Goal: Task Accomplishment & Management: Complete application form

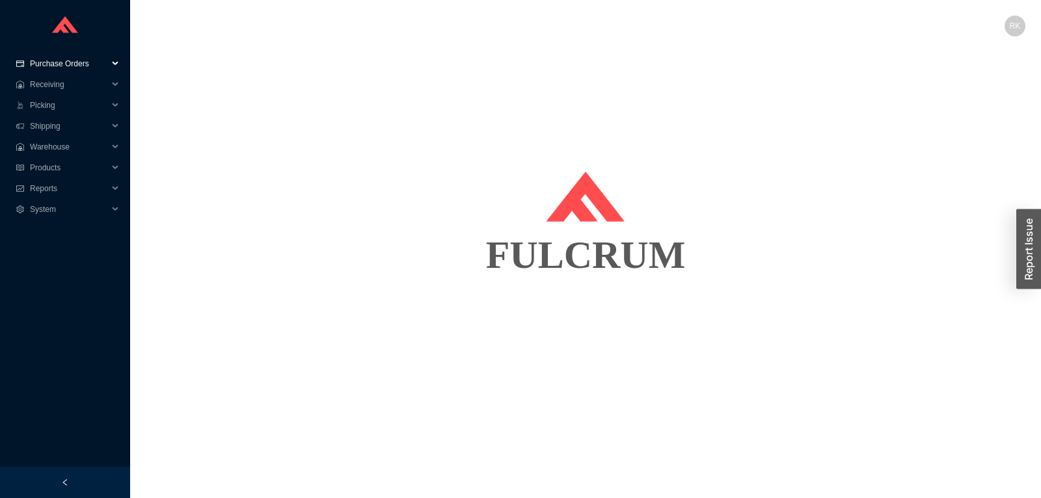
click at [52, 65] on span "Purchase Orders" at bounding box center [69, 63] width 78 height 21
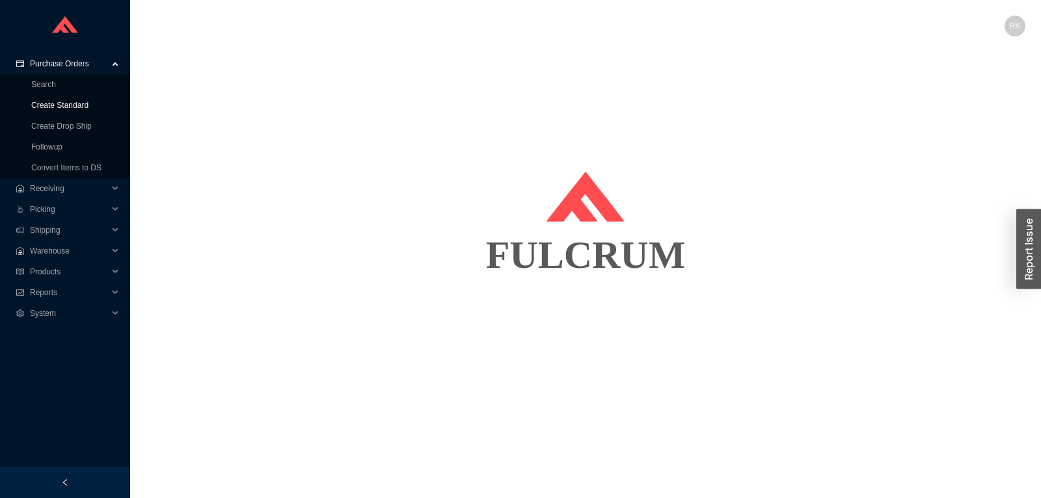
click at [60, 106] on link "Create Standard" at bounding box center [59, 105] width 57 height 9
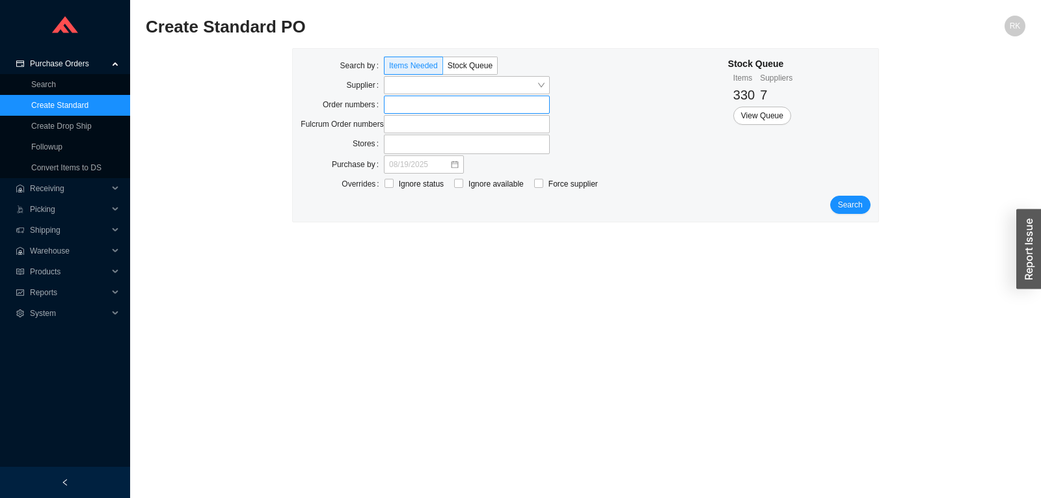
click at [408, 109] on label at bounding box center [467, 105] width 166 height 18
click at [395, 109] on input at bounding box center [390, 105] width 9 height 14
click at [860, 207] on span "Search" at bounding box center [850, 206] width 25 height 13
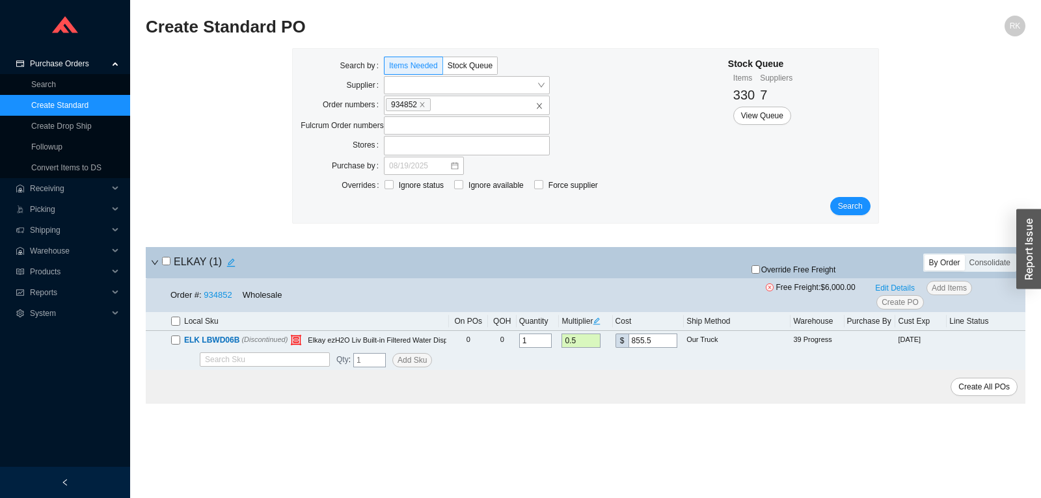
click at [163, 260] on input "checkbox" at bounding box center [166, 261] width 8 height 8
checkbox input "true"
click at [792, 274] on span "Override Free Freight" at bounding box center [798, 270] width 75 height 8
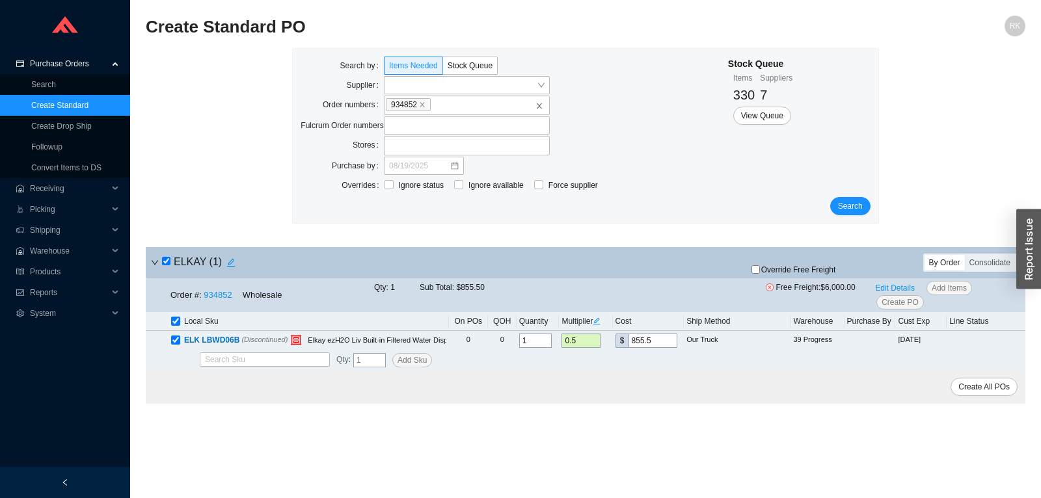
click at [760, 274] on input "Override Free Freight" at bounding box center [755, 269] width 8 height 8
checkbox input "true"
click at [907, 301] on span "Create PO" at bounding box center [899, 302] width 37 height 13
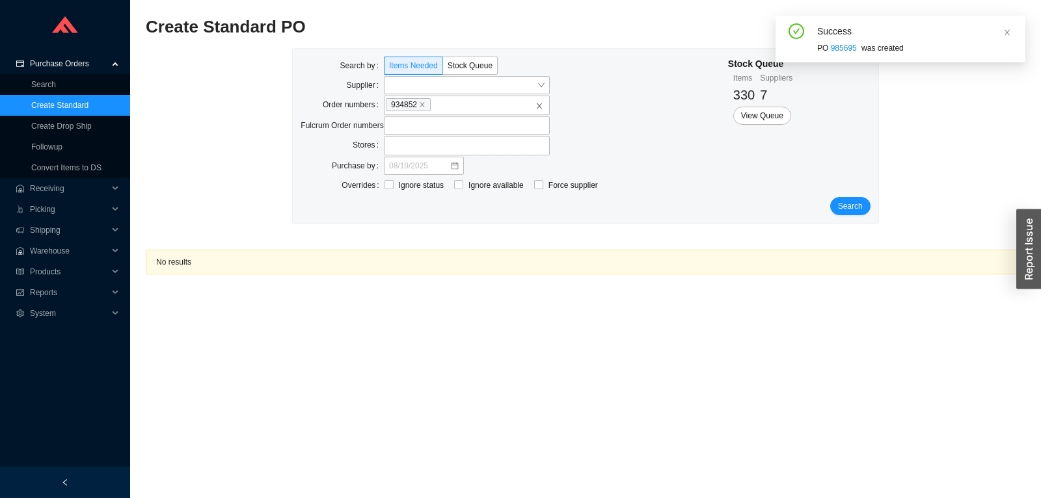
click at [817, 51] on div "Success PO 985695 was created" at bounding box center [900, 38] width 229 height 31
drag, startPoint x: 828, startPoint y: 51, endPoint x: 840, endPoint y: 51, distance: 12.4
click at [840, 51] on div "PO 985695 was created" at bounding box center [916, 48] width 198 height 13
copy div "PO 985695"
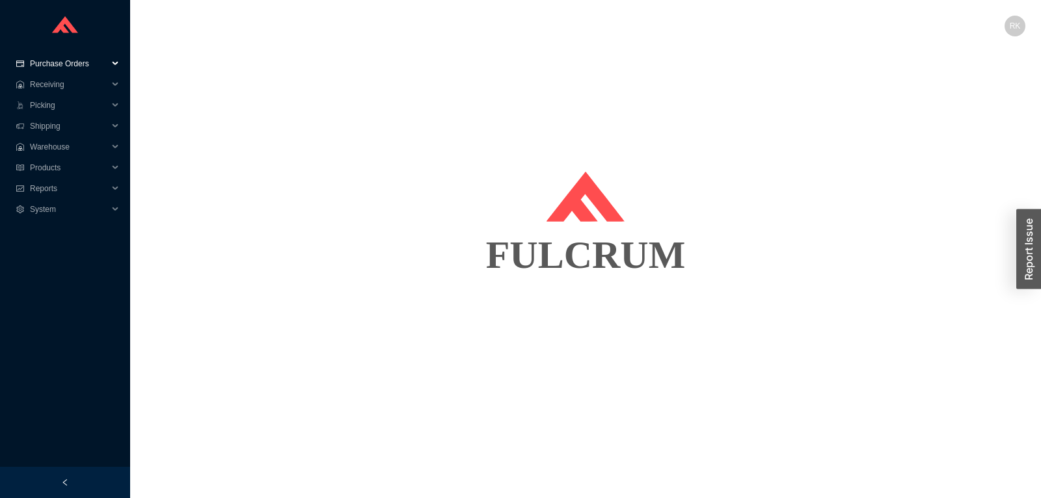
click at [61, 57] on span "Purchase Orders" at bounding box center [69, 63] width 78 height 21
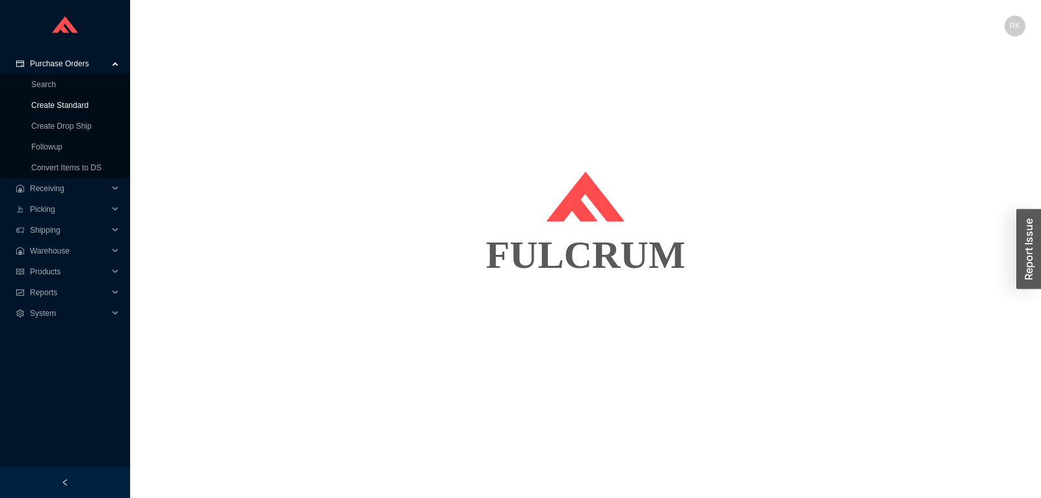
click at [75, 103] on link "Create Standard" at bounding box center [59, 105] width 57 height 9
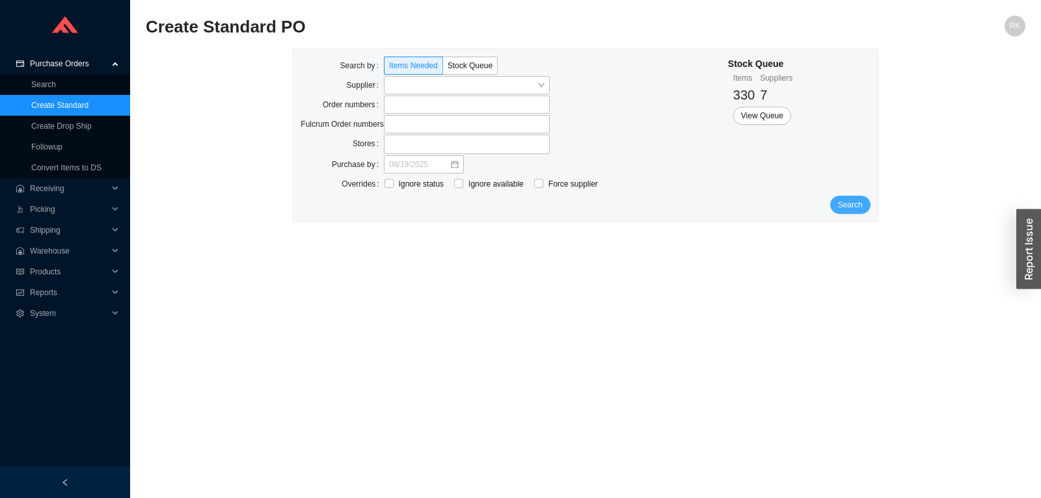
click at [841, 206] on span "Search" at bounding box center [850, 204] width 25 height 13
click at [767, 116] on span "View Queue" at bounding box center [762, 115] width 42 height 13
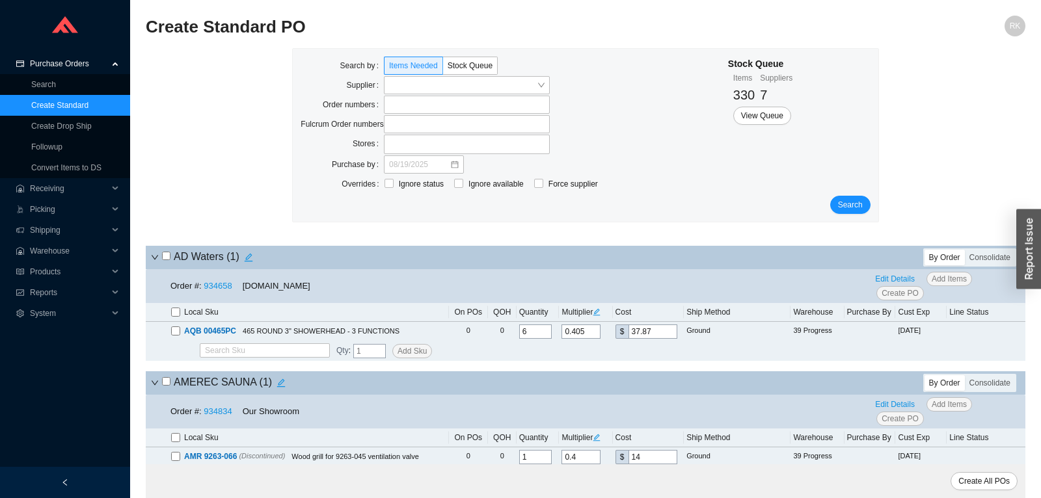
click at [169, 255] on input "checkbox" at bounding box center [166, 256] width 8 height 8
checkbox input "true"
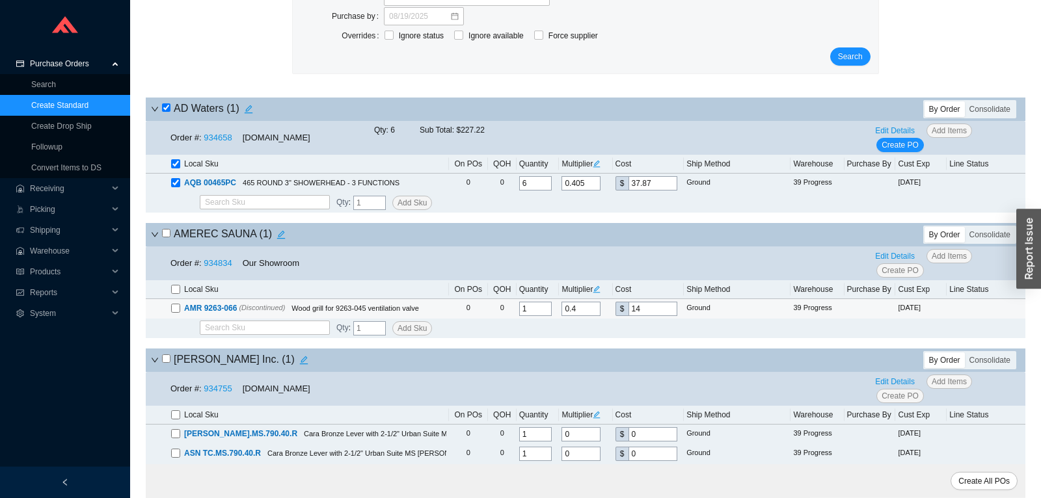
scroll to position [205, 0]
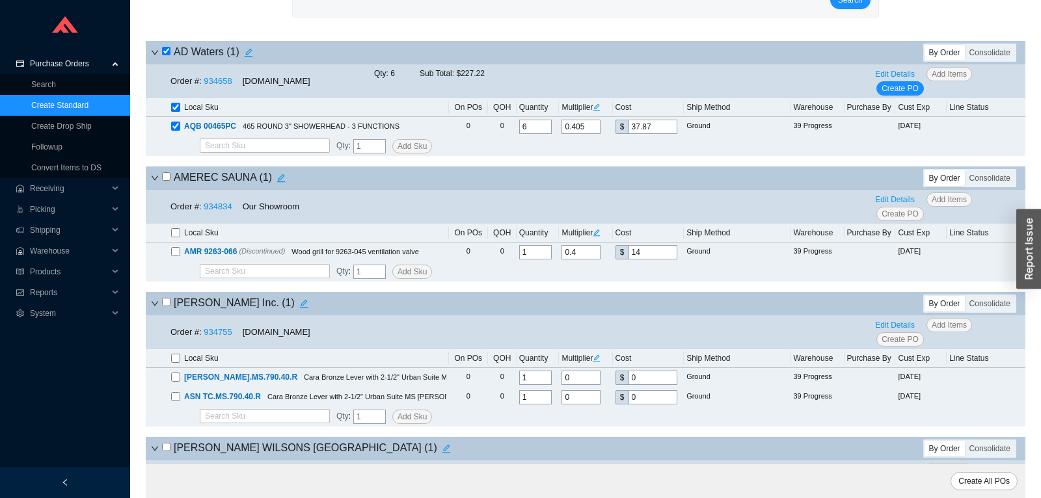
click at [168, 178] on input "checkbox" at bounding box center [166, 176] width 8 height 8
checkbox input "true"
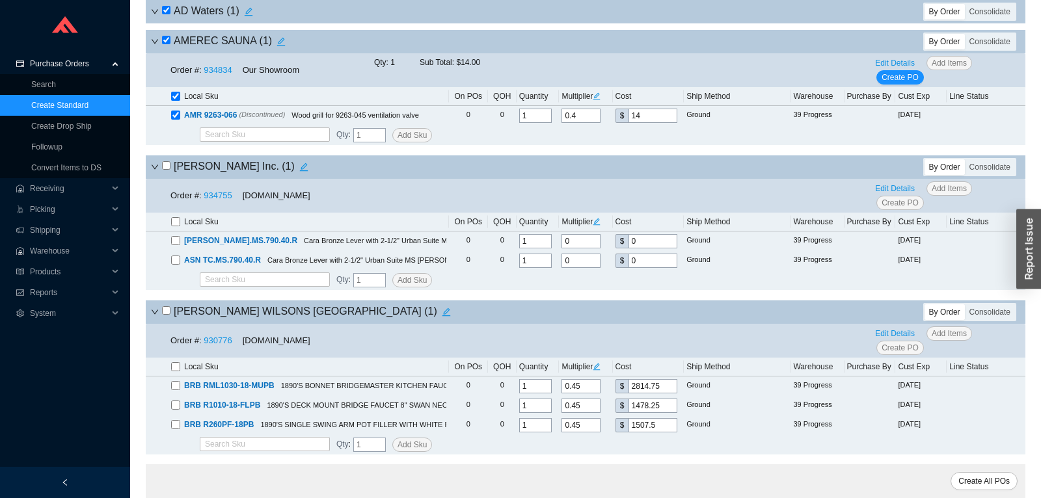
click at [167, 169] on input "checkbox" at bounding box center [166, 165] width 8 height 8
checkbox input "true"
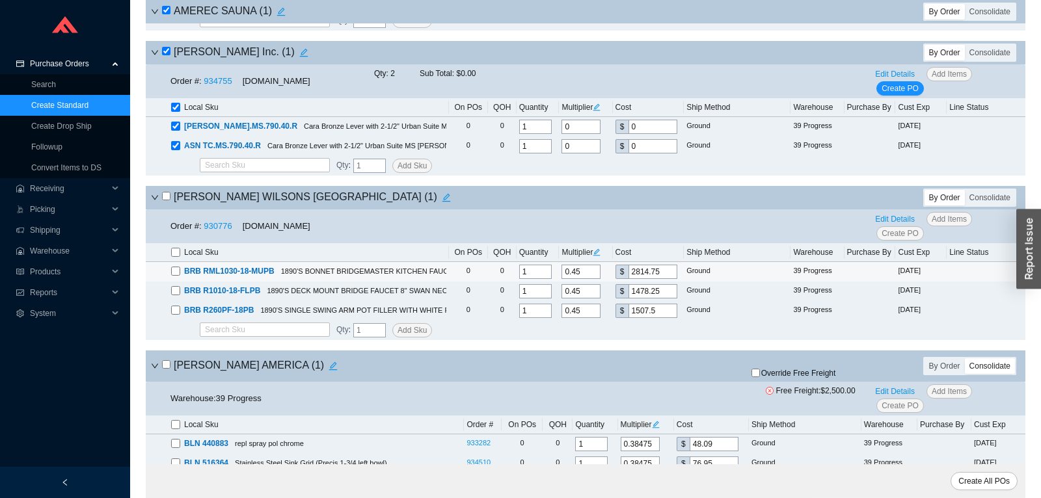
scroll to position [546, 0]
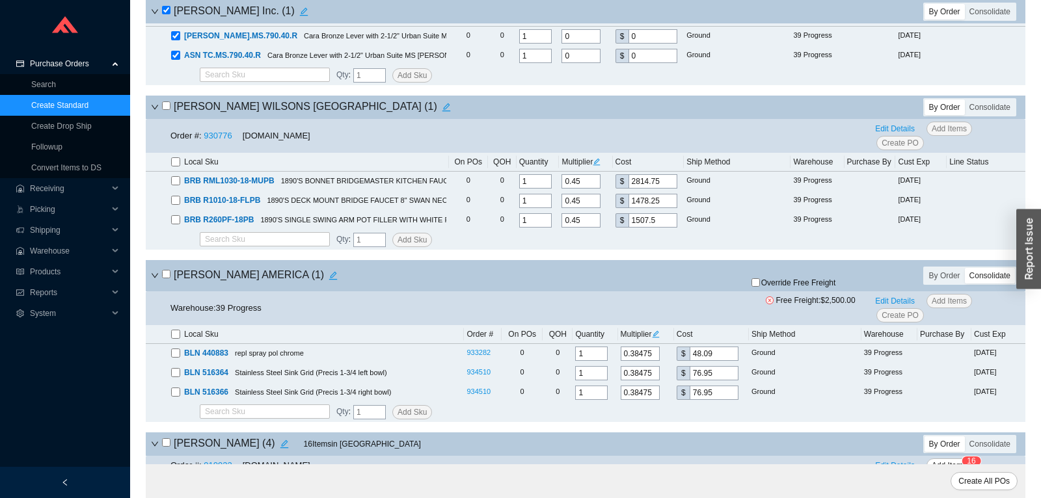
click at [165, 110] on input "checkbox" at bounding box center [166, 105] width 8 height 8
checkbox input "true"
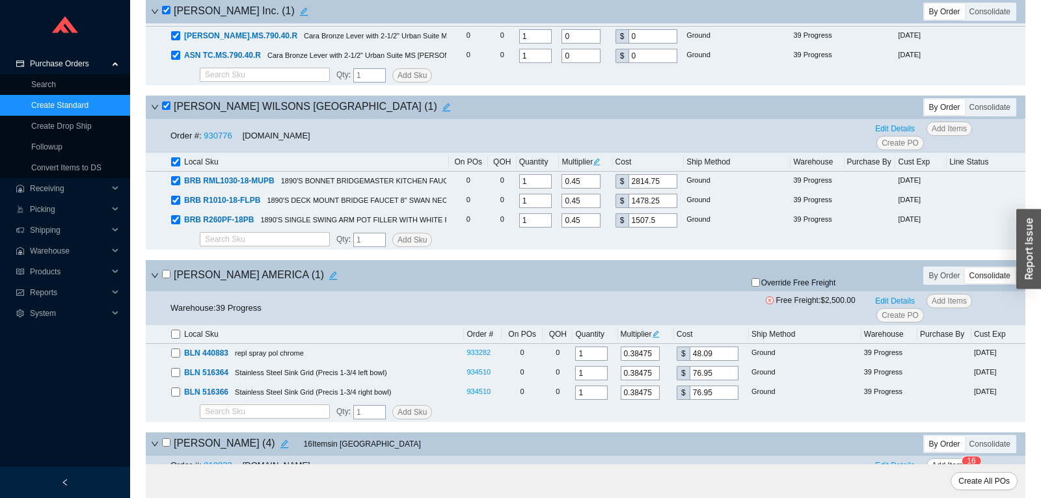
checkbox input "true"
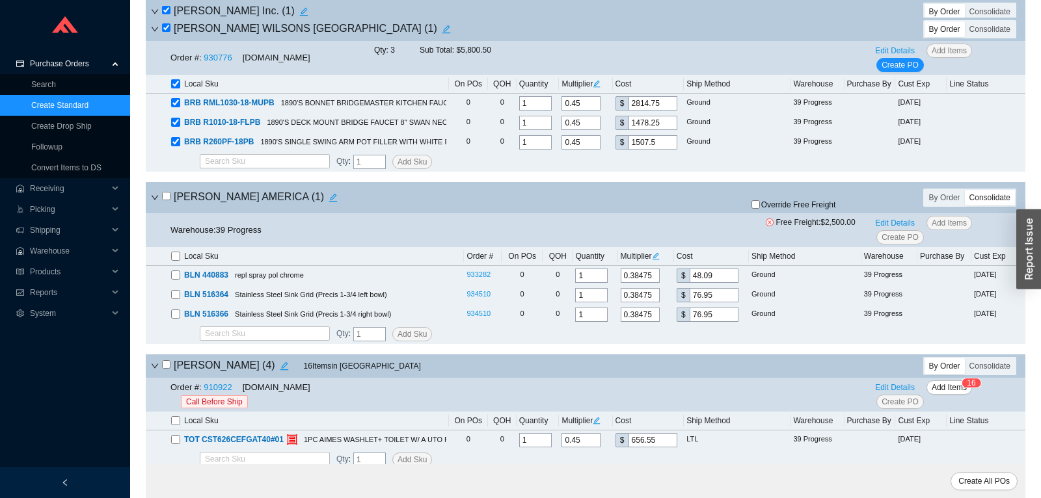
scroll to position [683, 0]
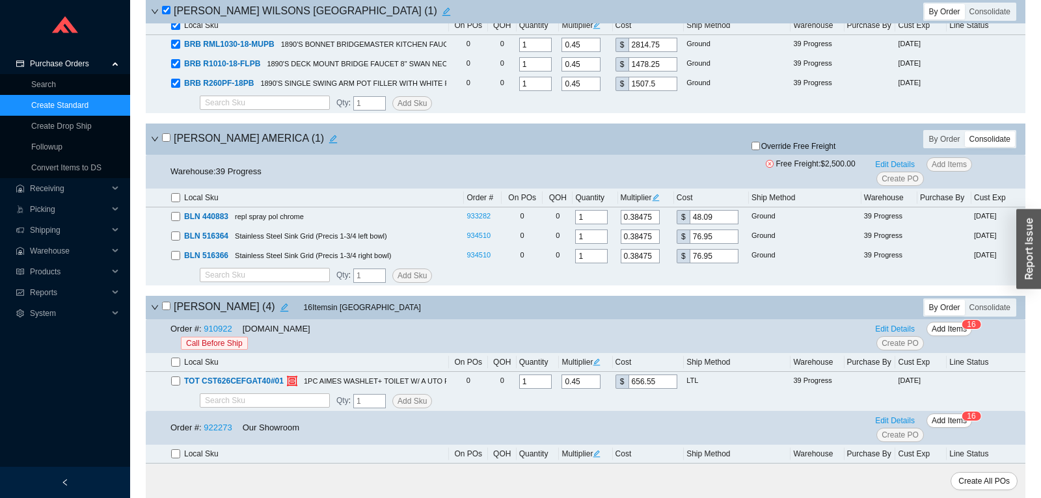
click at [168, 142] on input "checkbox" at bounding box center [166, 137] width 8 height 8
checkbox input "true"
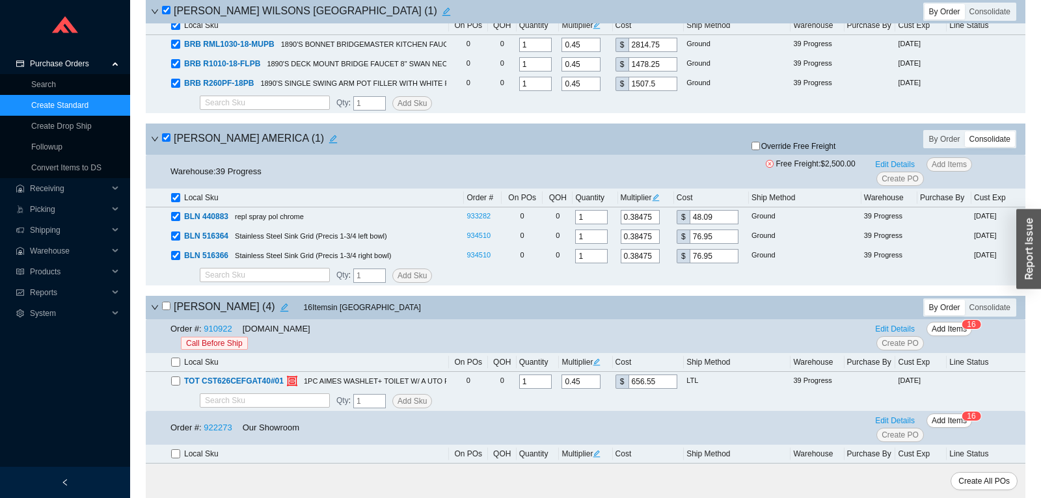
checkbox input "true"
click at [168, 142] on input "checkbox" at bounding box center [166, 137] width 8 height 8
checkbox input "false"
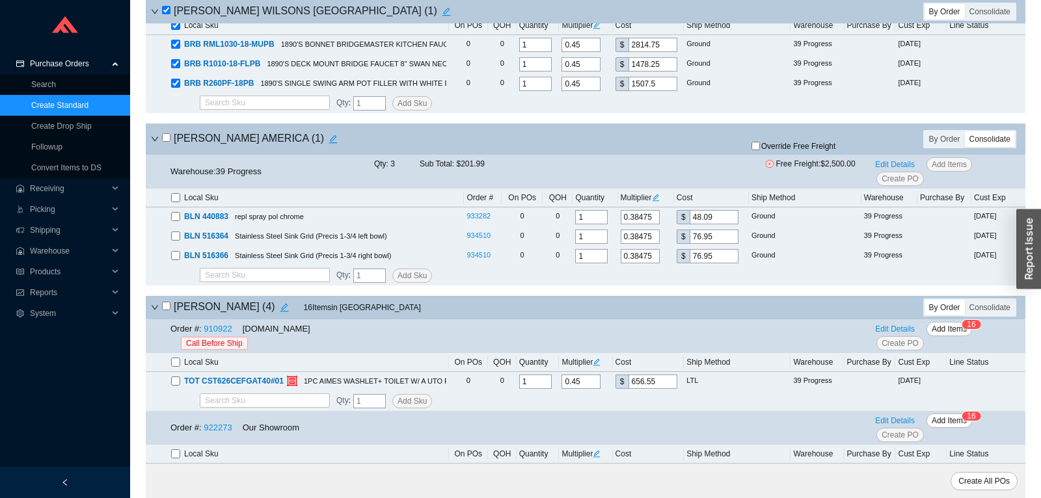
checkbox input "false"
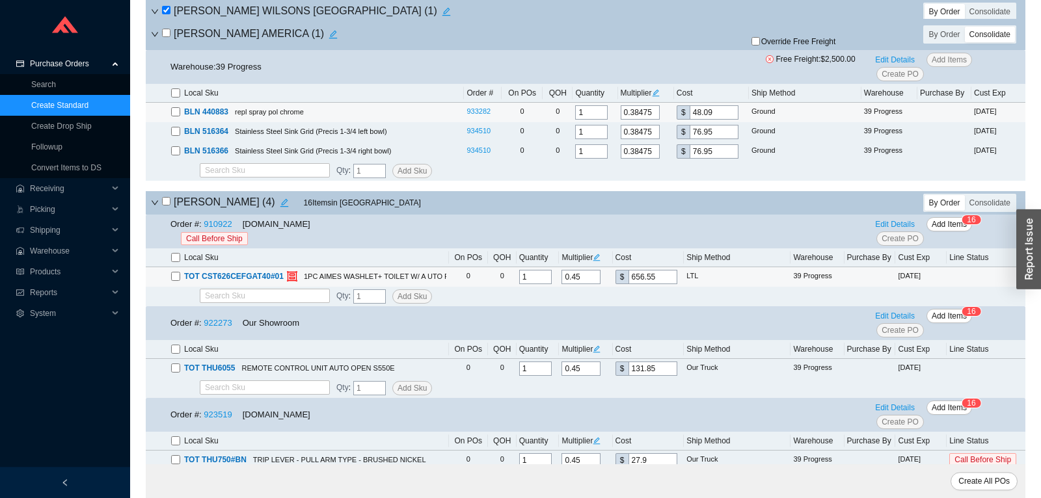
scroll to position [888, 0]
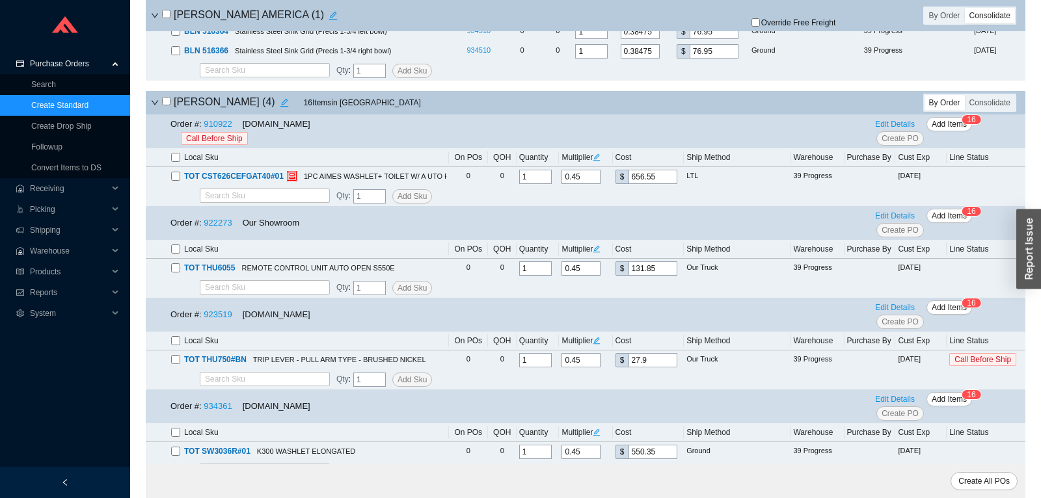
click at [165, 105] on input "checkbox" at bounding box center [166, 101] width 8 height 8
checkbox input "true"
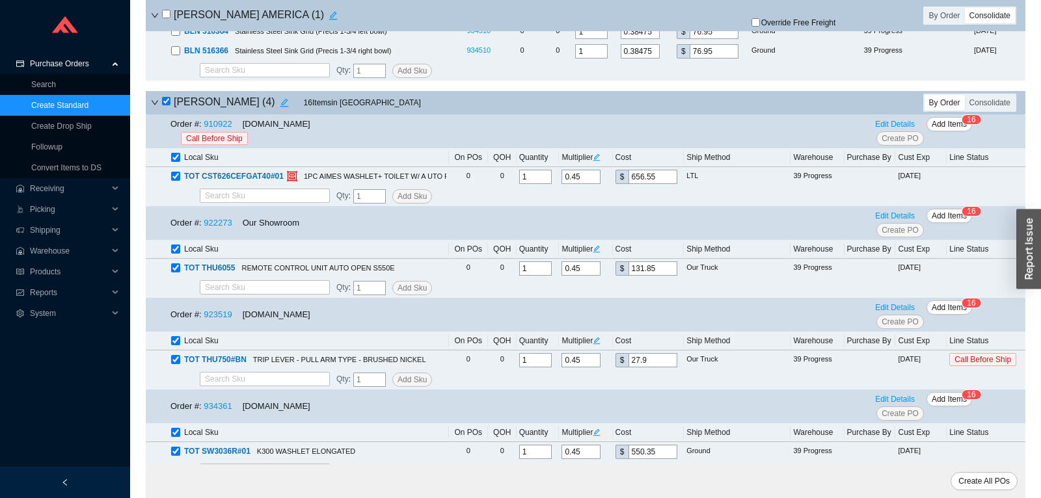
checkbox input "true"
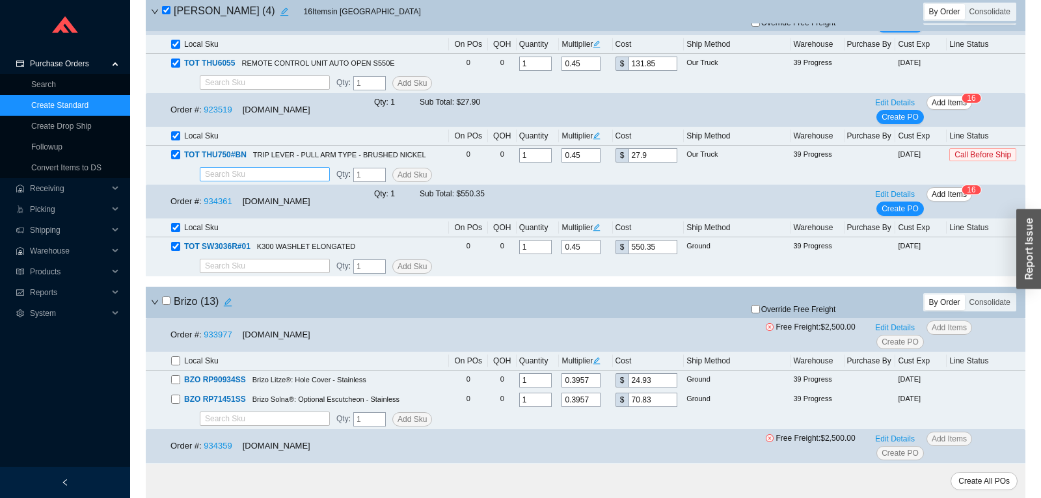
scroll to position [1298, 0]
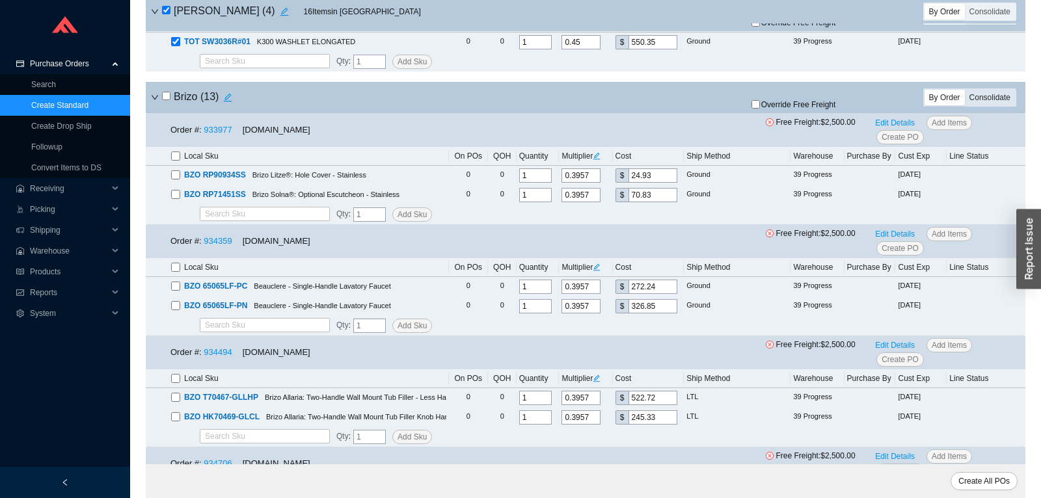
click at [994, 103] on div "Consolidate" at bounding box center [990, 98] width 50 height 16
click at [965, 90] on input "Consolidate" at bounding box center [965, 90] width 0 height 0
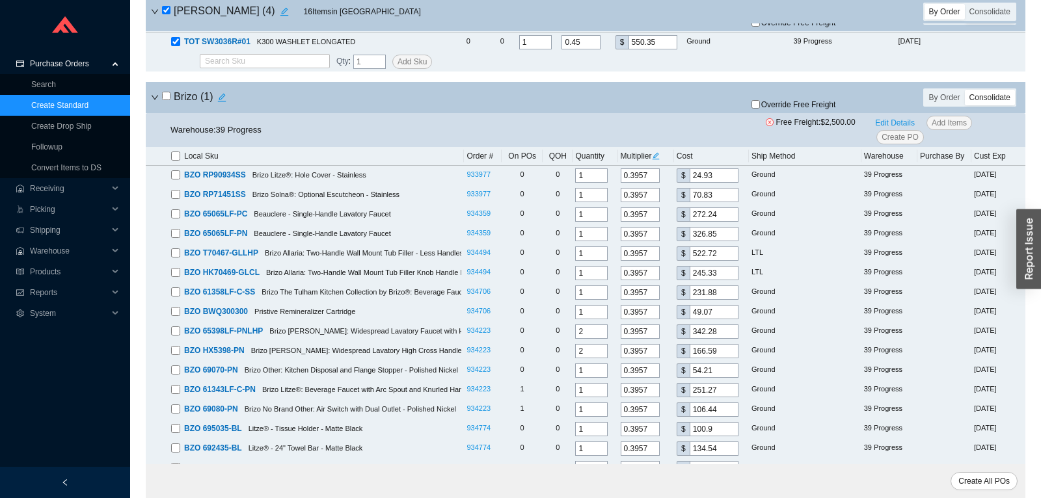
click at [168, 100] on input "checkbox" at bounding box center [166, 96] width 8 height 8
checkbox input "true"
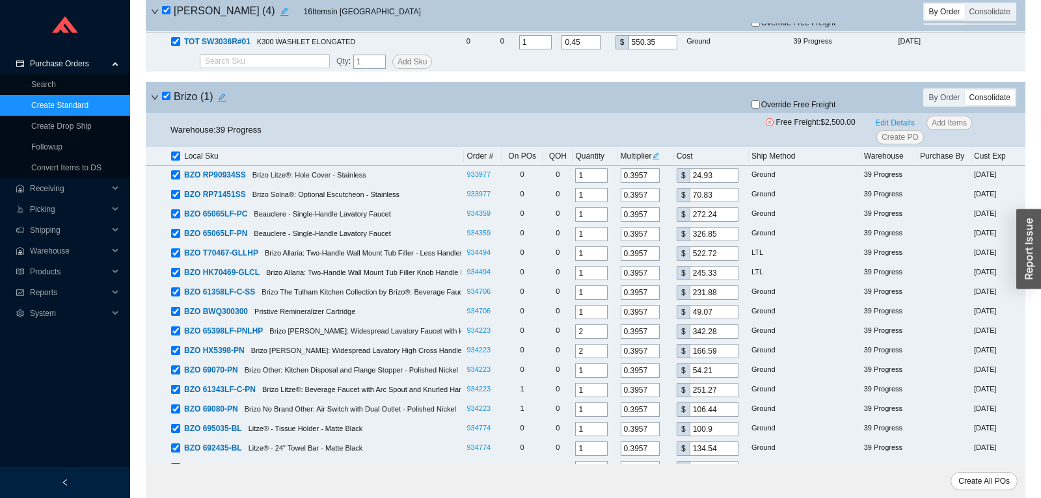
checkbox input "true"
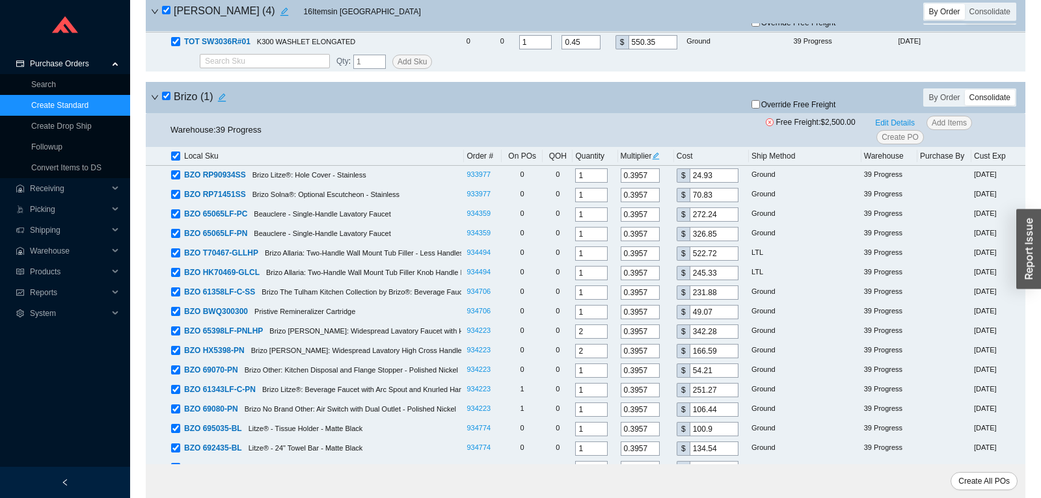
checkbox input "true"
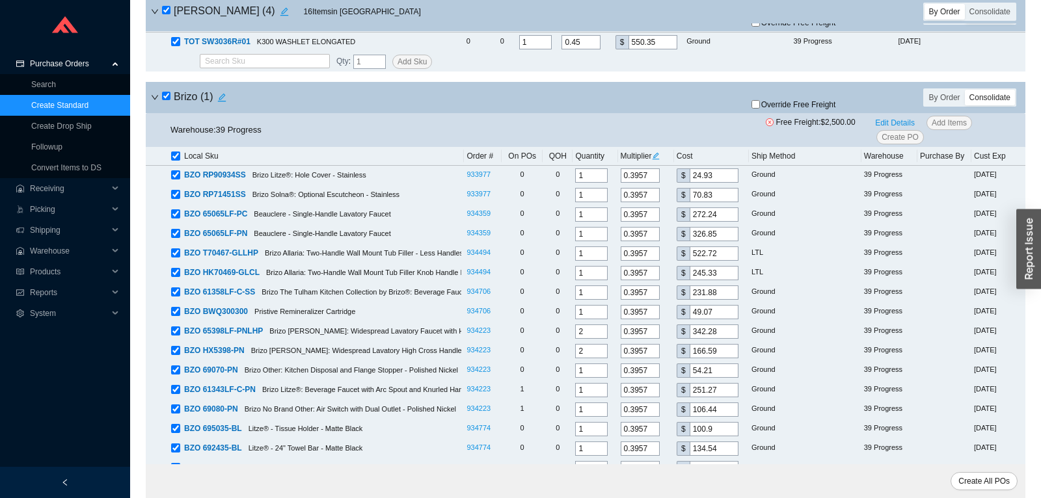
checkbox input "true"
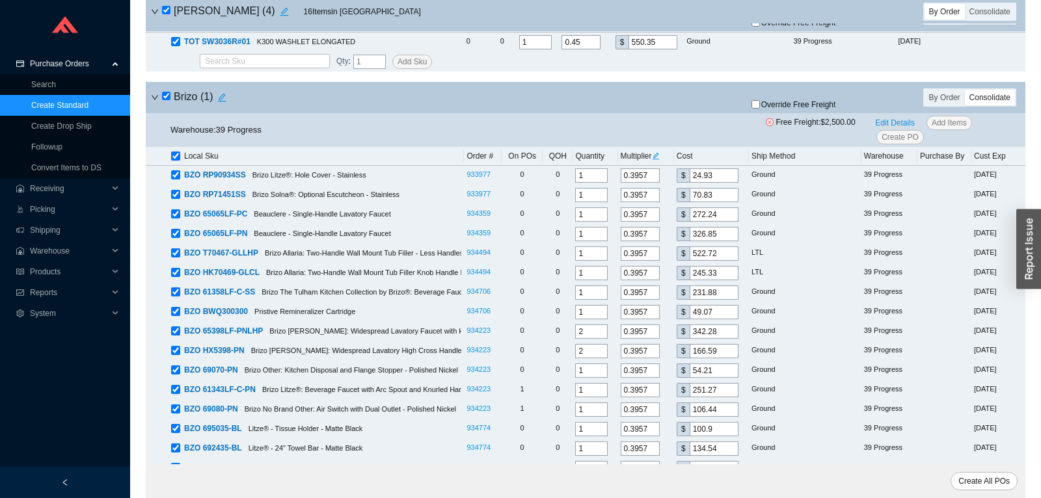
checkbox input "true"
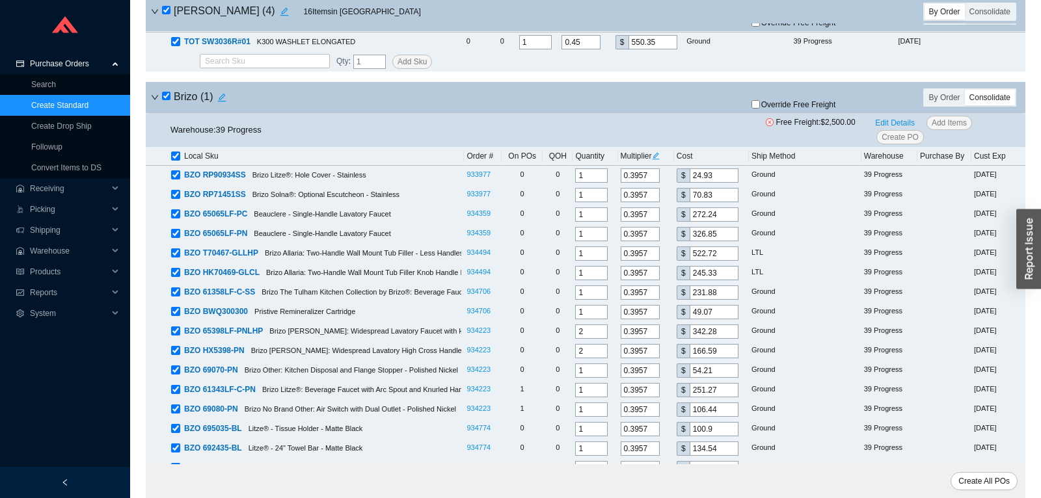
checkbox input "true"
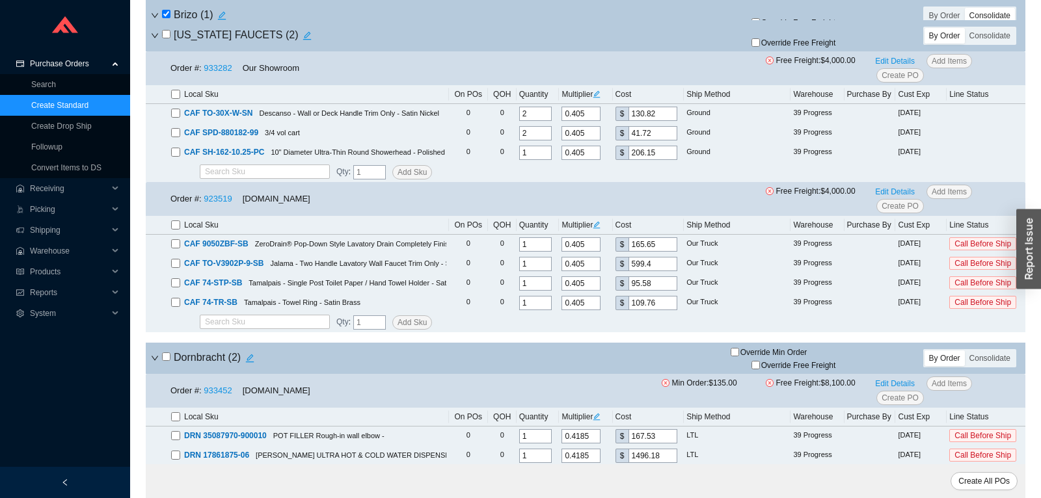
scroll to position [1912, 0]
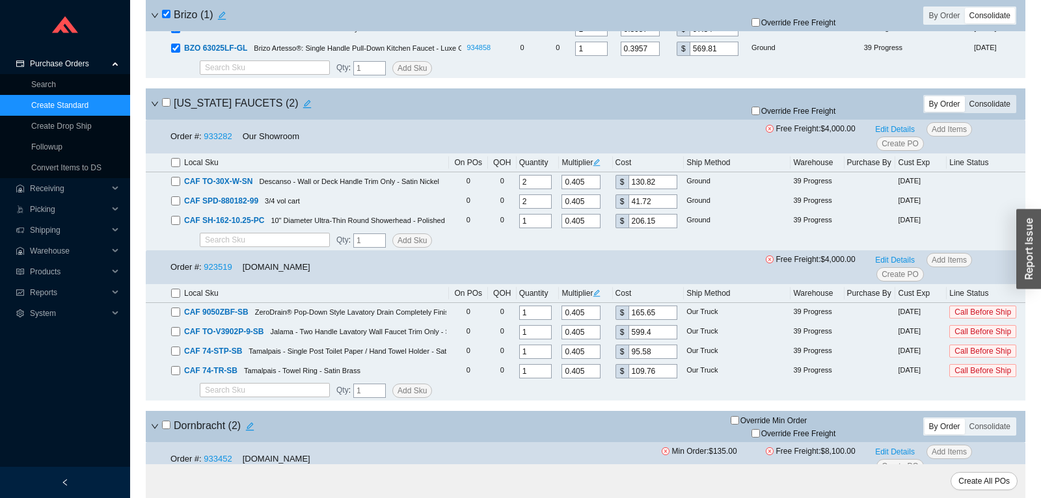
click at [994, 107] on div "Consolidate" at bounding box center [990, 104] width 50 height 16
click at [965, 96] on input "Consolidate" at bounding box center [965, 96] width 0 height 0
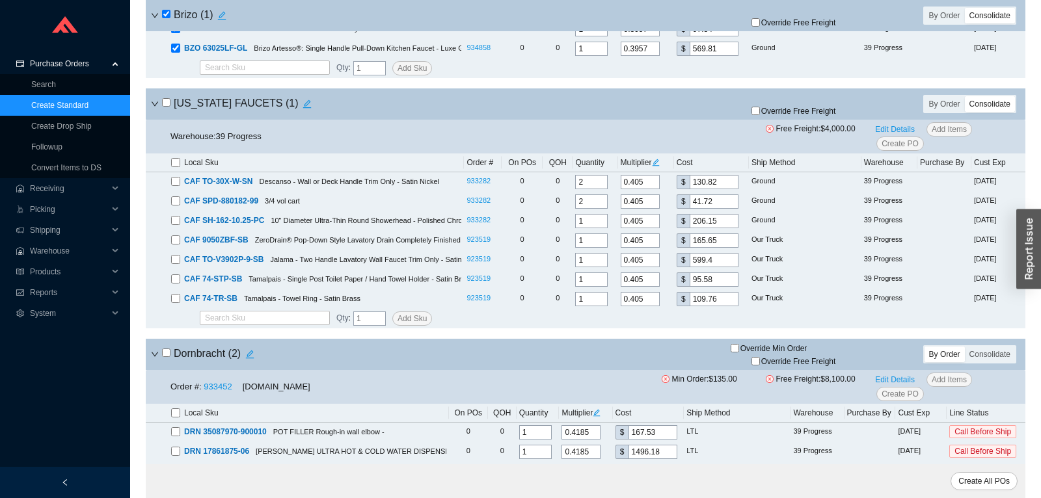
click at [167, 107] on input "checkbox" at bounding box center [166, 102] width 8 height 8
checkbox input "true"
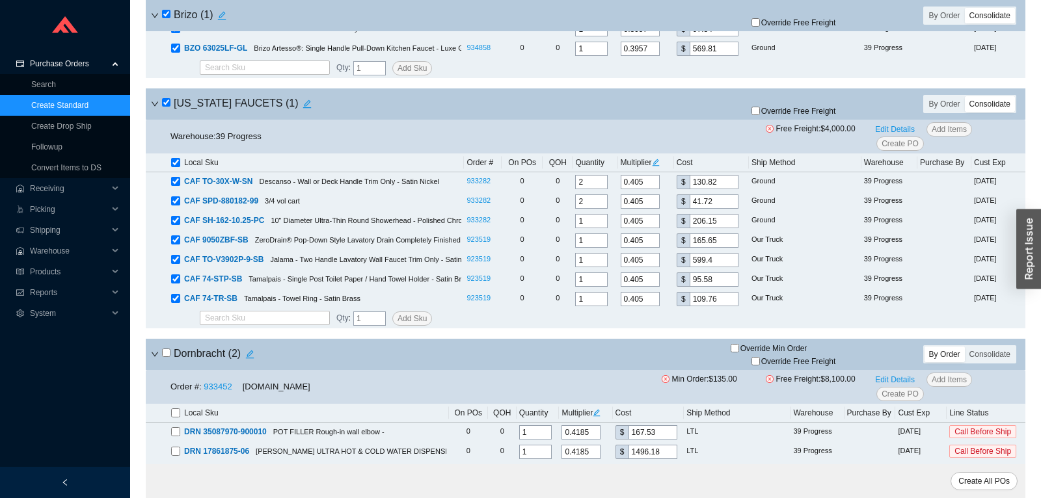
checkbox input "true"
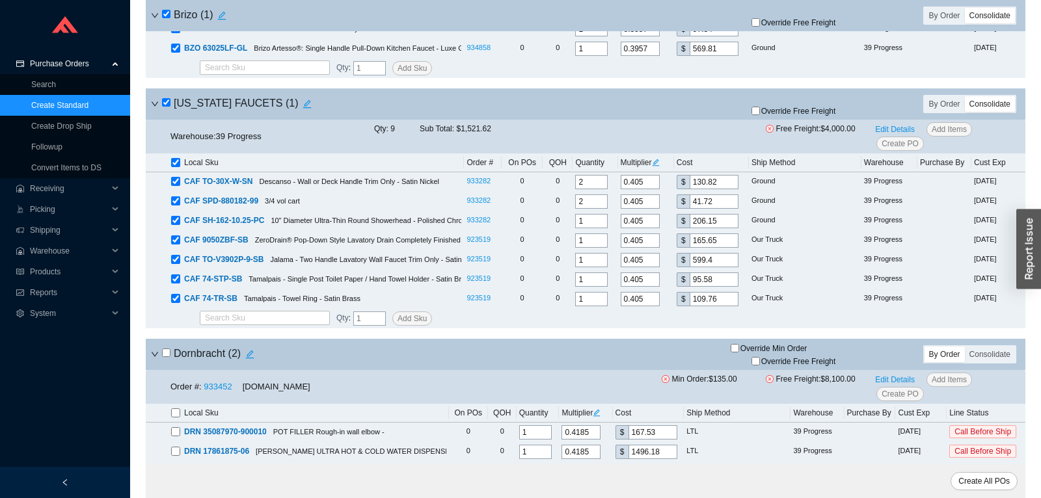
click at [781, 115] on span "Override Free Freight" at bounding box center [798, 111] width 75 height 8
click at [760, 115] on input "Override Free Freight" at bounding box center [755, 111] width 8 height 8
checkbox input "true"
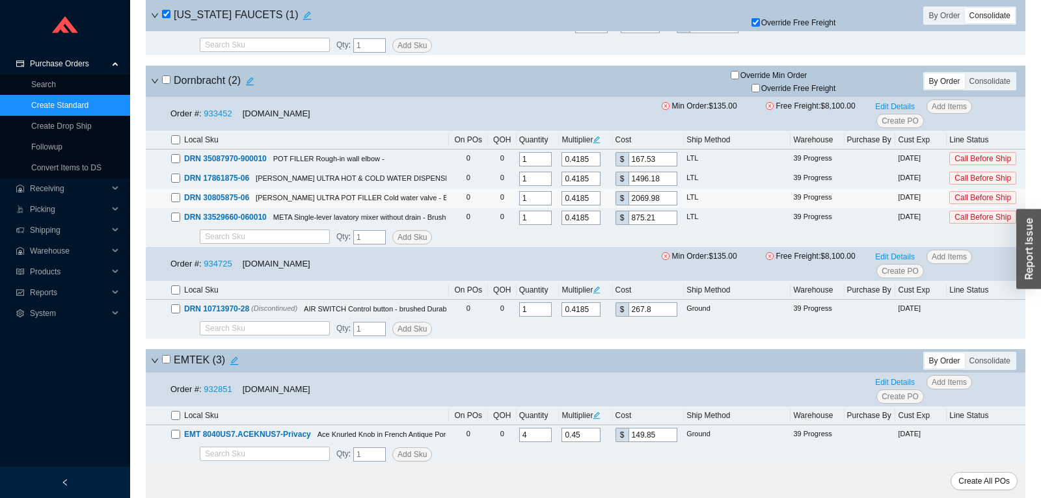
scroll to position [2459, 0]
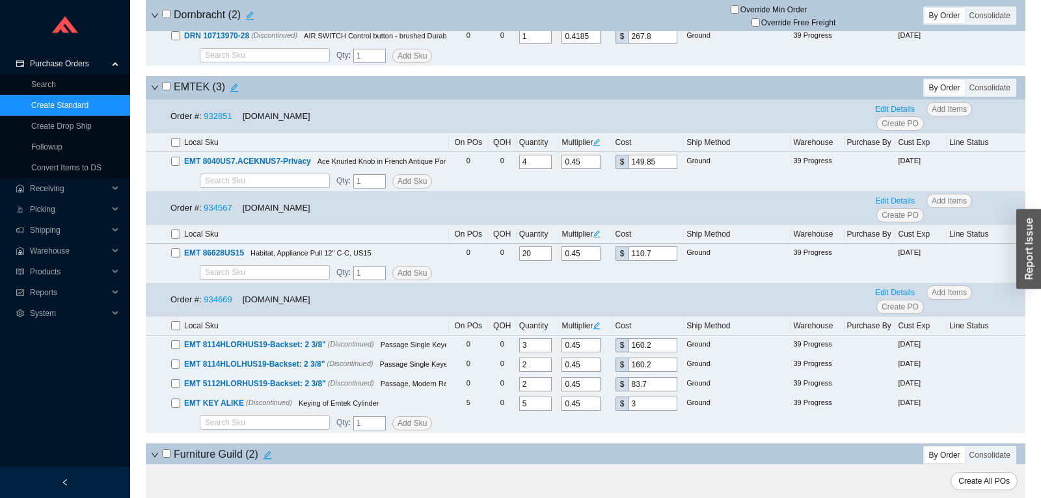
click at [167, 90] on input "checkbox" at bounding box center [166, 86] width 8 height 8
checkbox input "true"
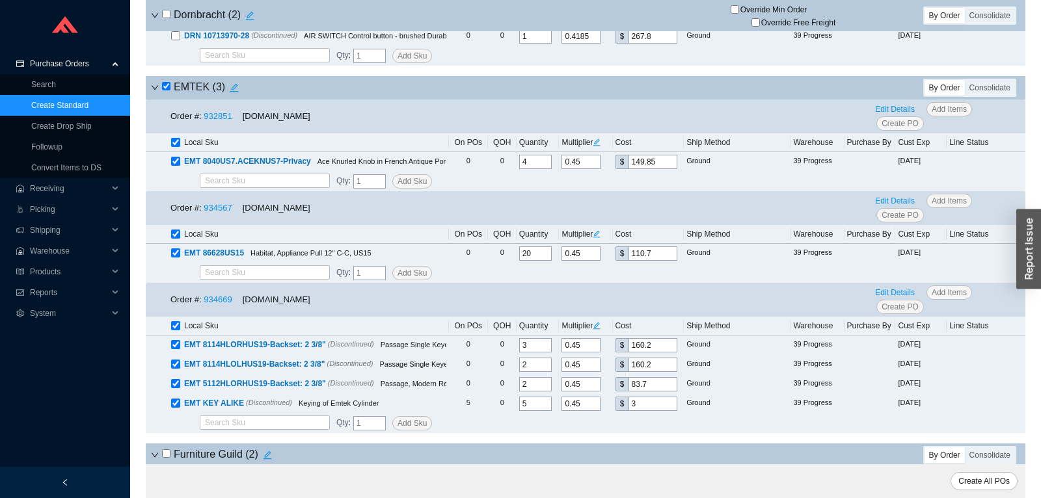
checkbox input "true"
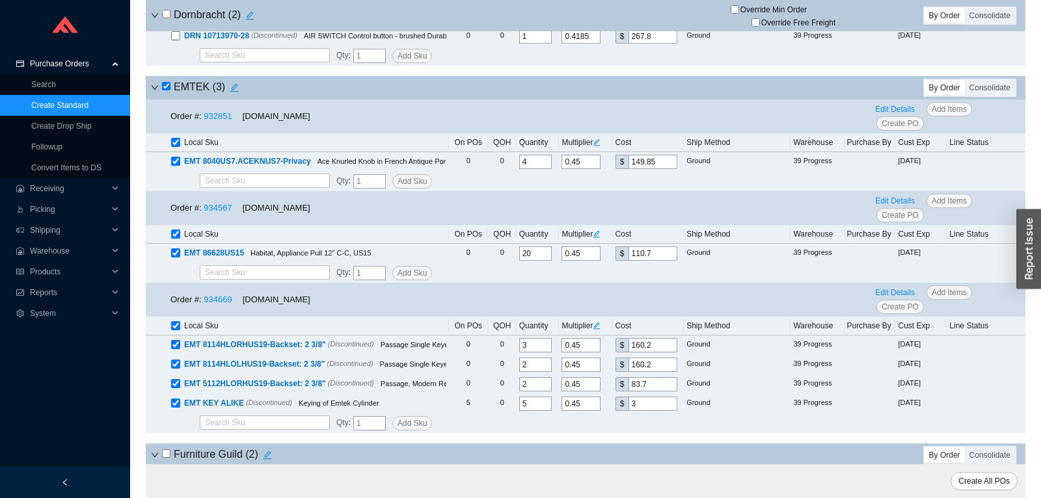
checkbox input "true"
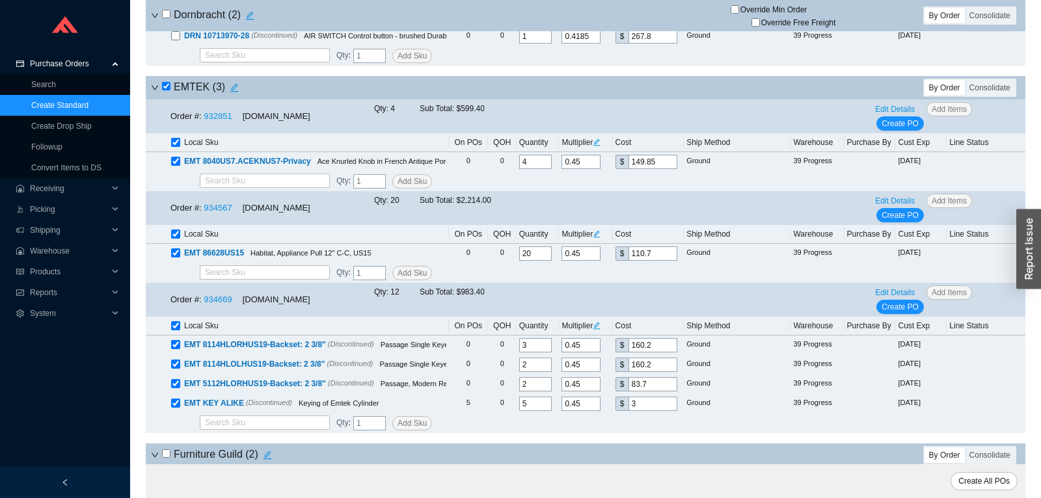
click at [177, 239] on input "checkbox" at bounding box center [175, 234] width 9 height 9
checkbox input "false"
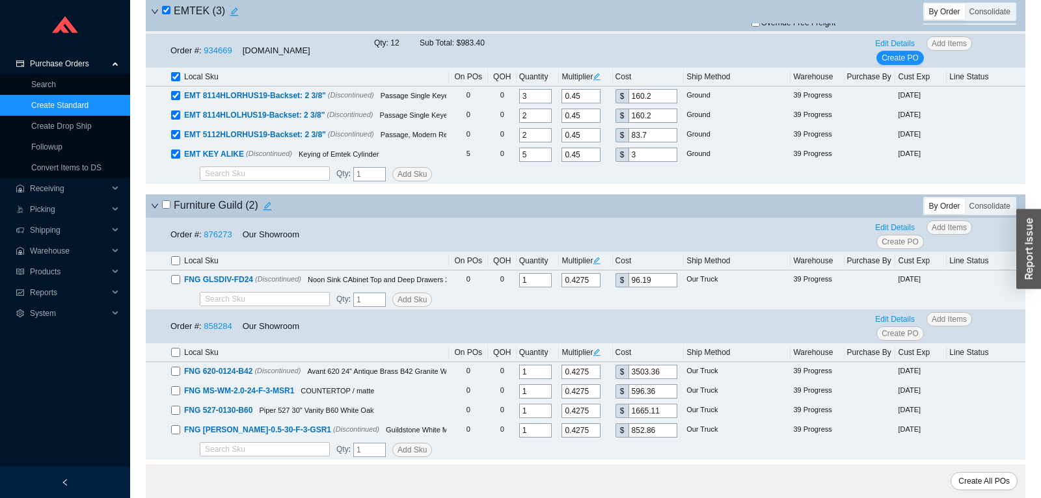
scroll to position [2732, 0]
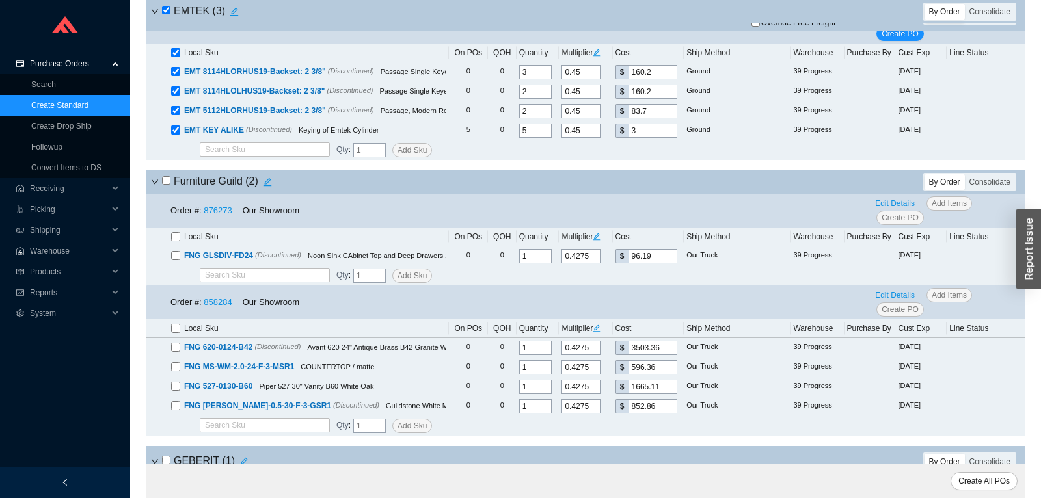
click at [155, 185] on icon "down" at bounding box center [155, 182] width 7 height 5
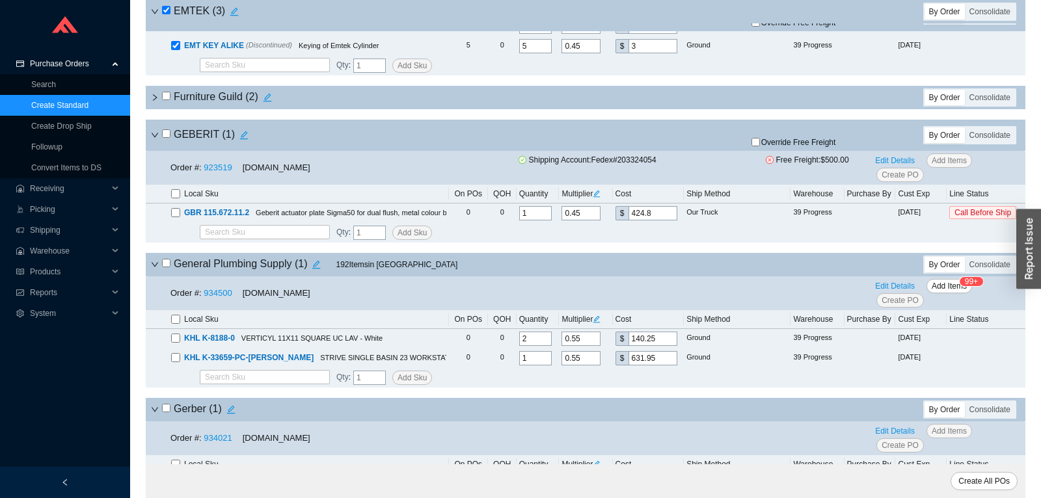
scroll to position [2868, 0]
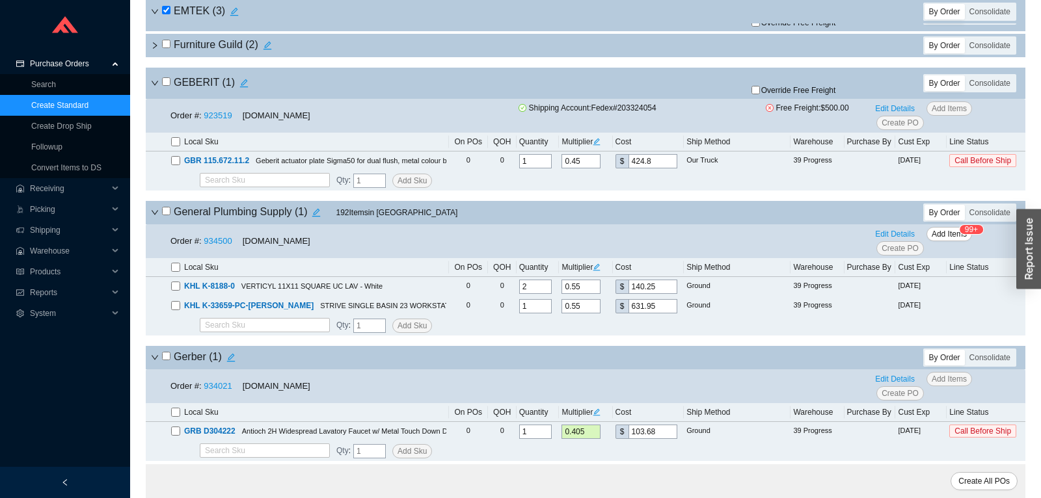
click at [169, 215] on input "checkbox" at bounding box center [166, 211] width 8 height 8
checkbox input "true"
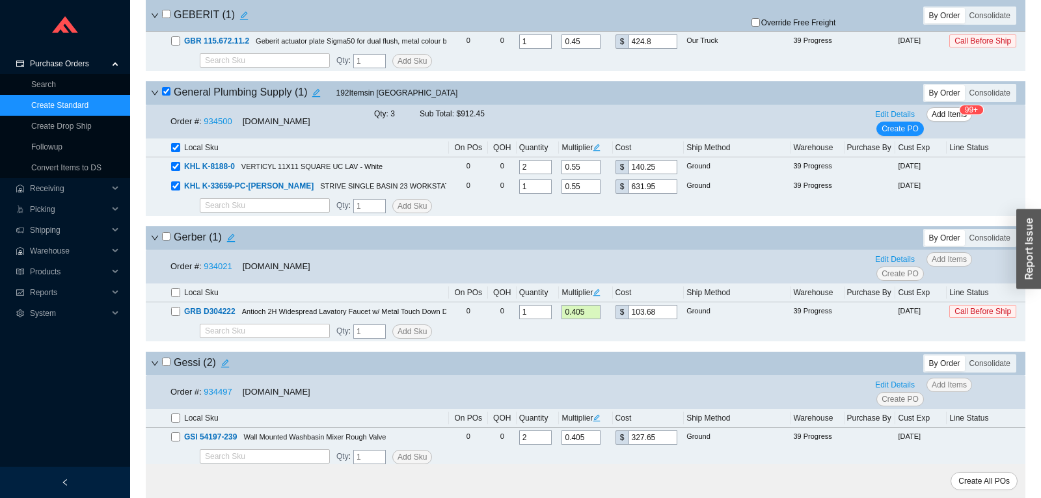
scroll to position [3073, 0]
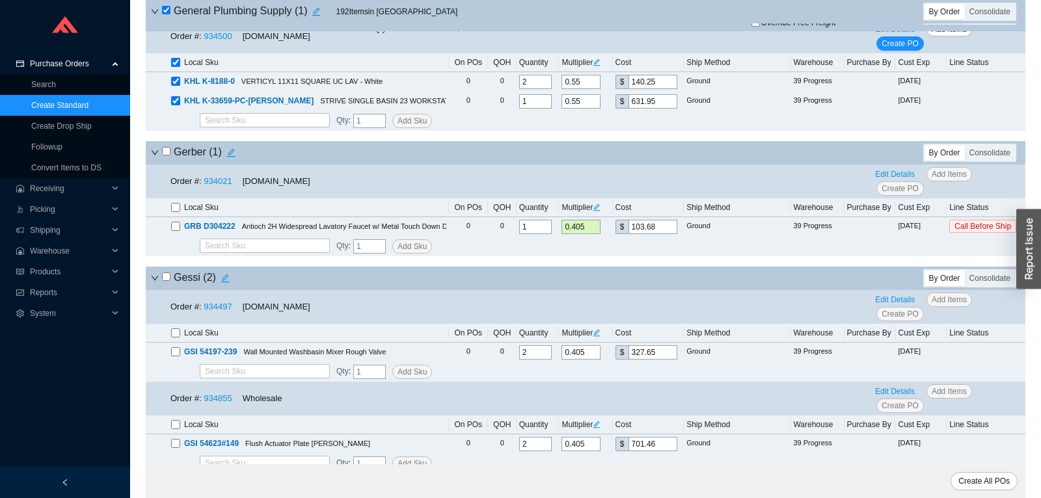
click at [165, 155] on input "checkbox" at bounding box center [166, 151] width 8 height 8
checkbox input "true"
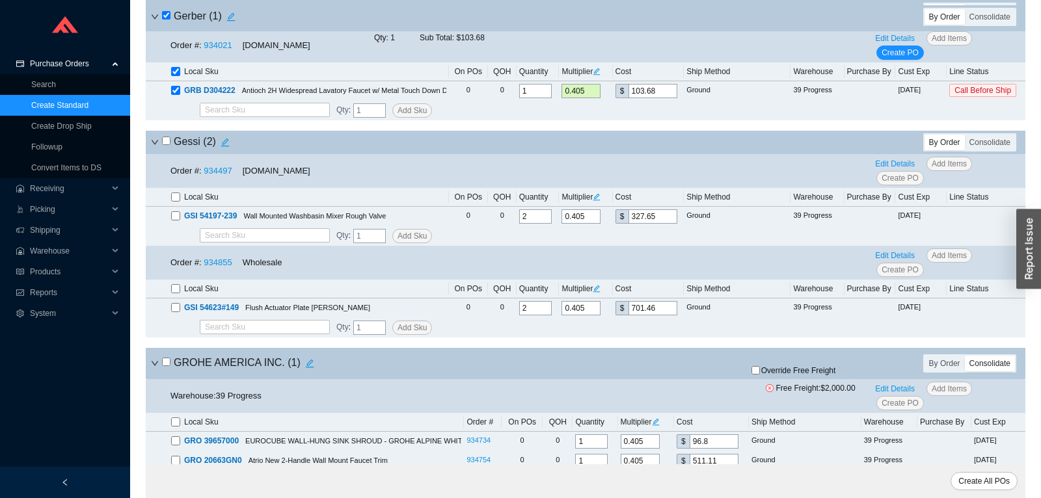
scroll to position [3210, 0]
click at [165, 144] on input "checkbox" at bounding box center [166, 140] width 8 height 8
checkbox input "true"
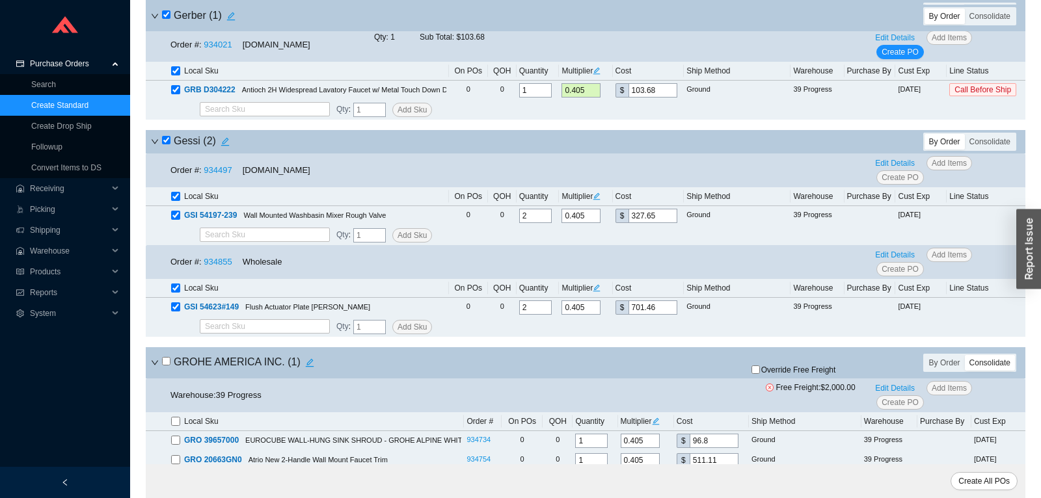
checkbox input "true"
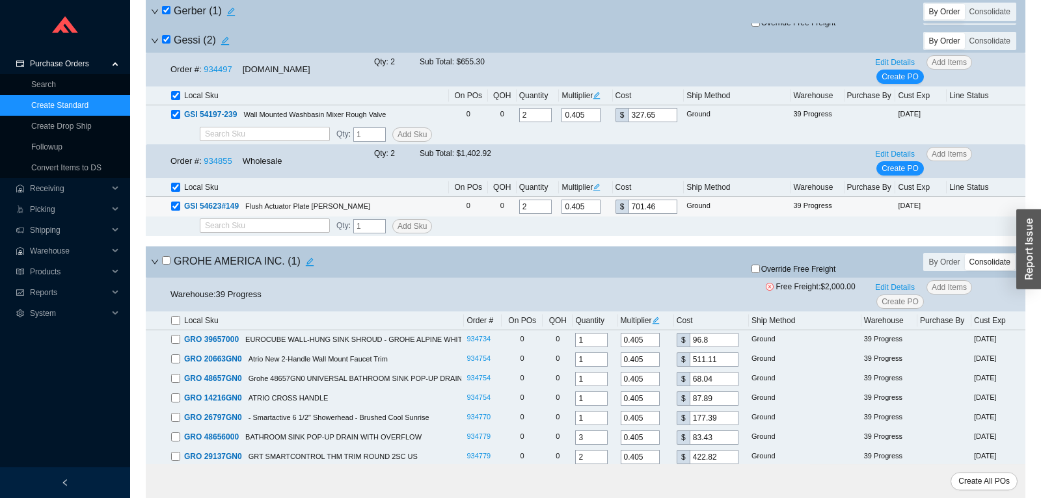
scroll to position [3346, 0]
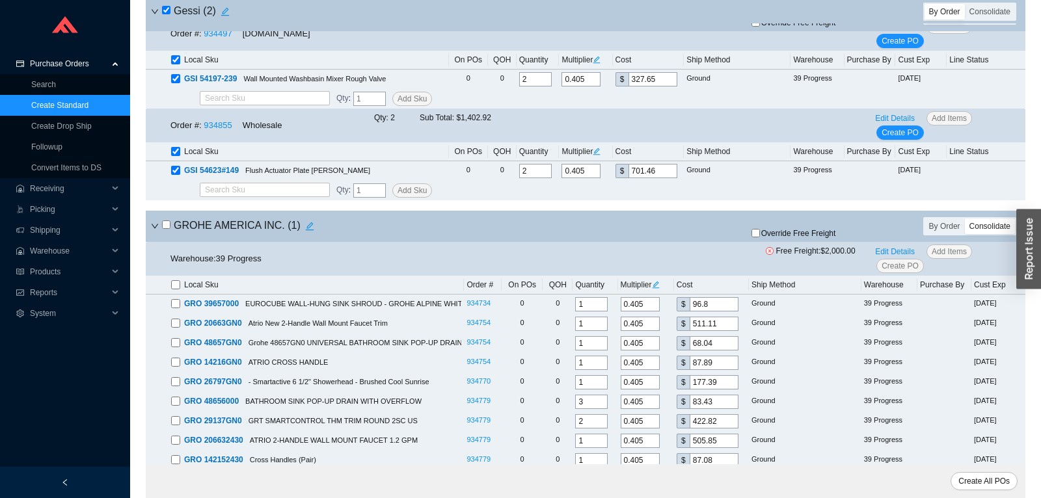
click at [165, 229] on input "checkbox" at bounding box center [166, 224] width 8 height 8
checkbox input "true"
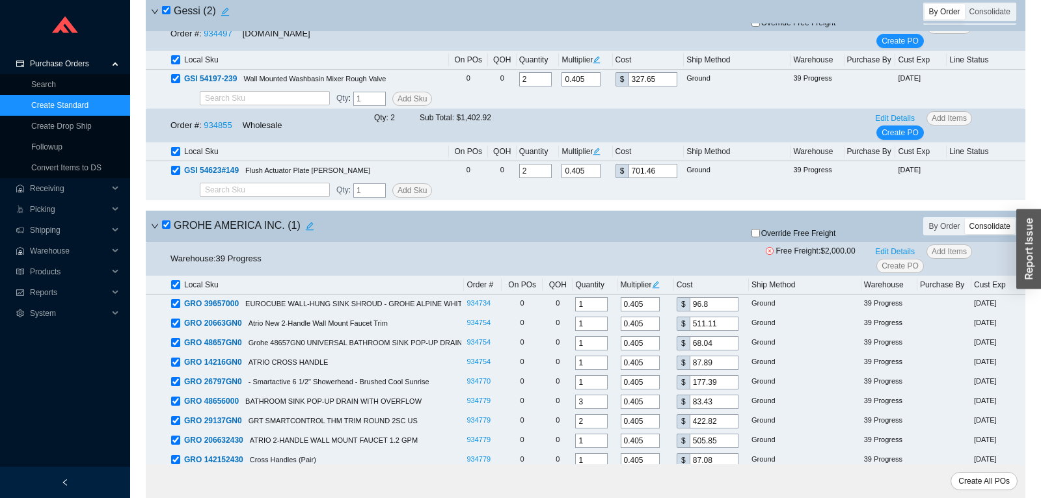
checkbox input "true"
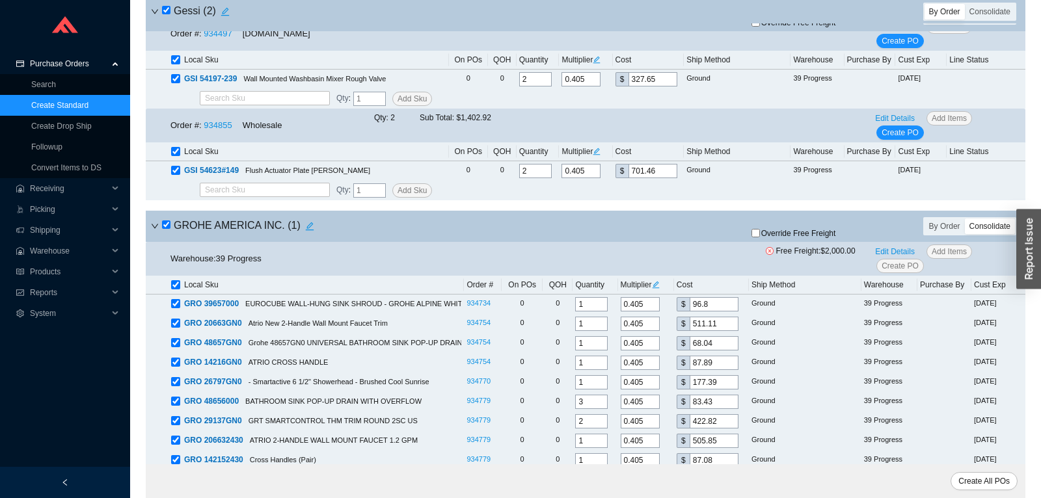
checkbox input "true"
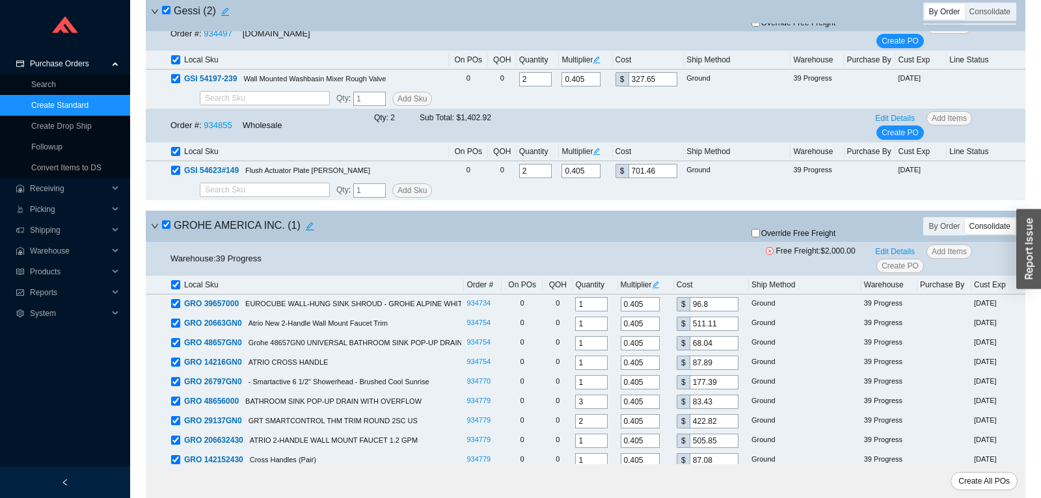
checkbox input "true"
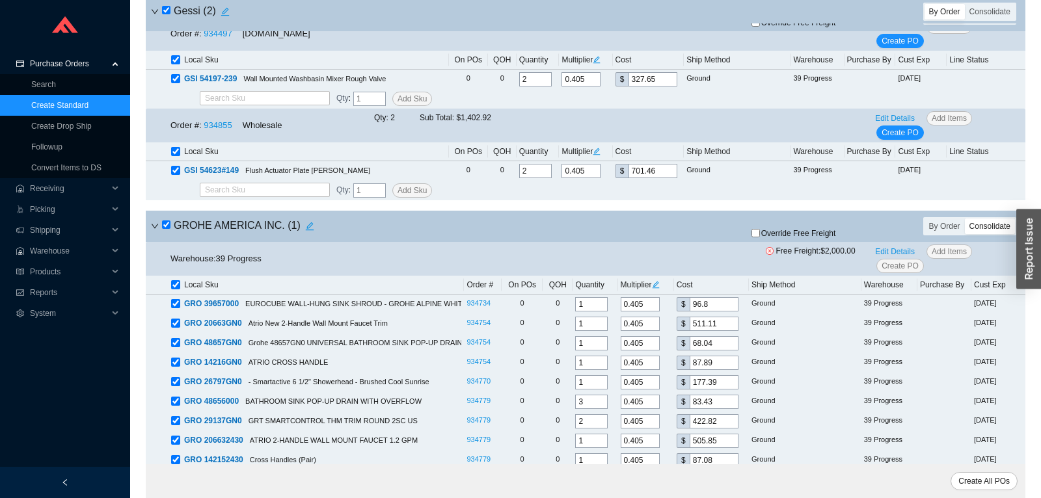
checkbox input "true"
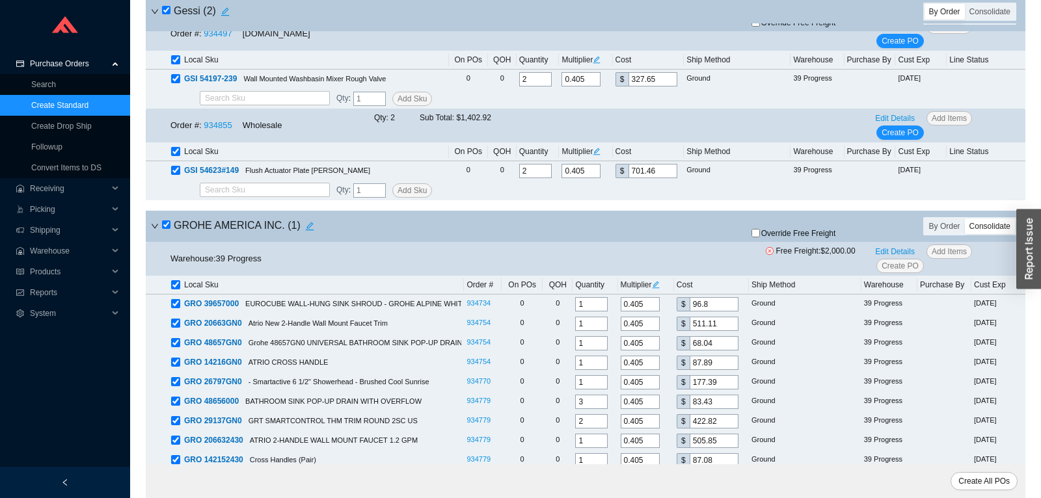
checkbox input "true"
click at [165, 229] on input "checkbox" at bounding box center [166, 224] width 8 height 8
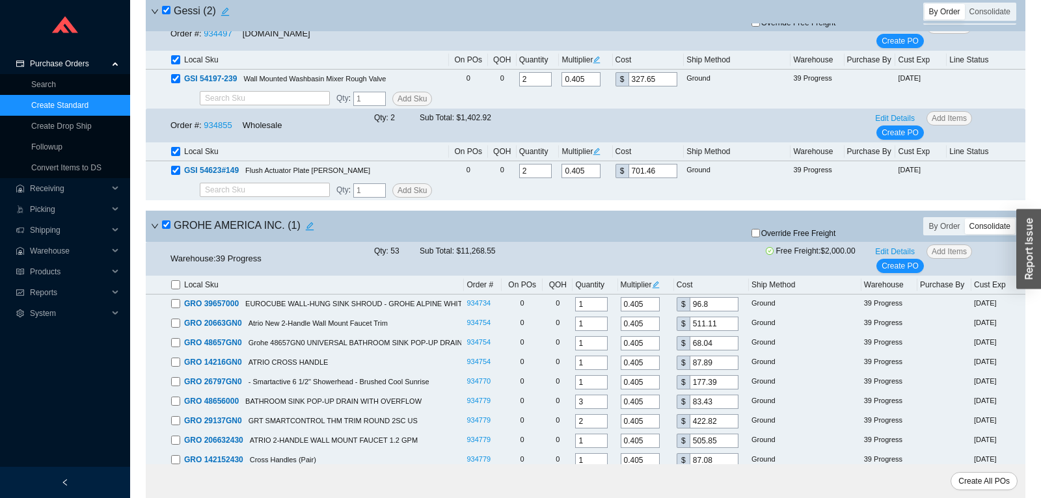
checkbox input "false"
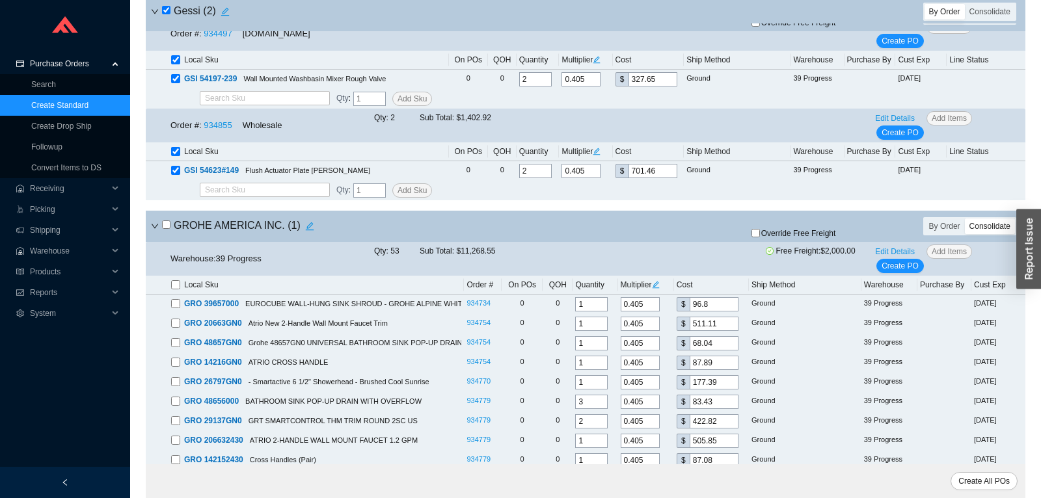
checkbox input "false"
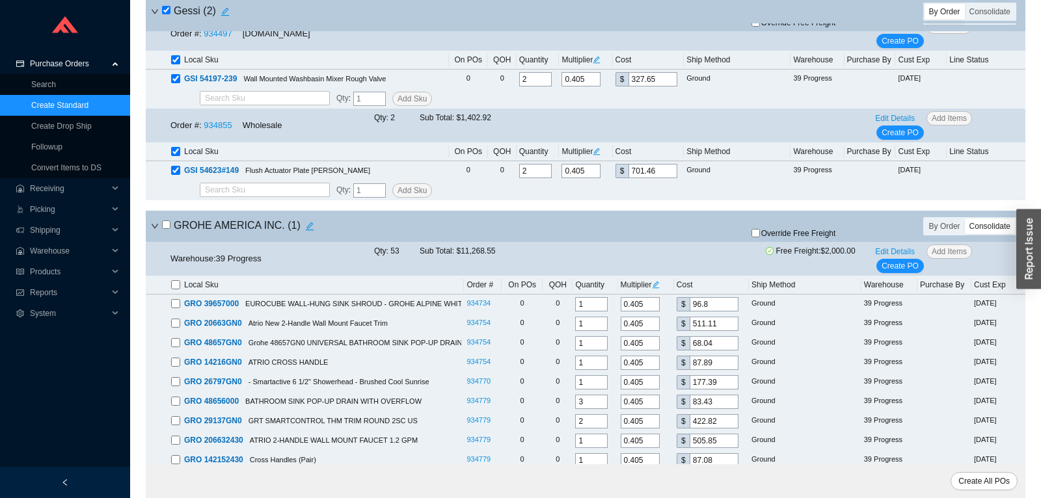
checkbox input "false"
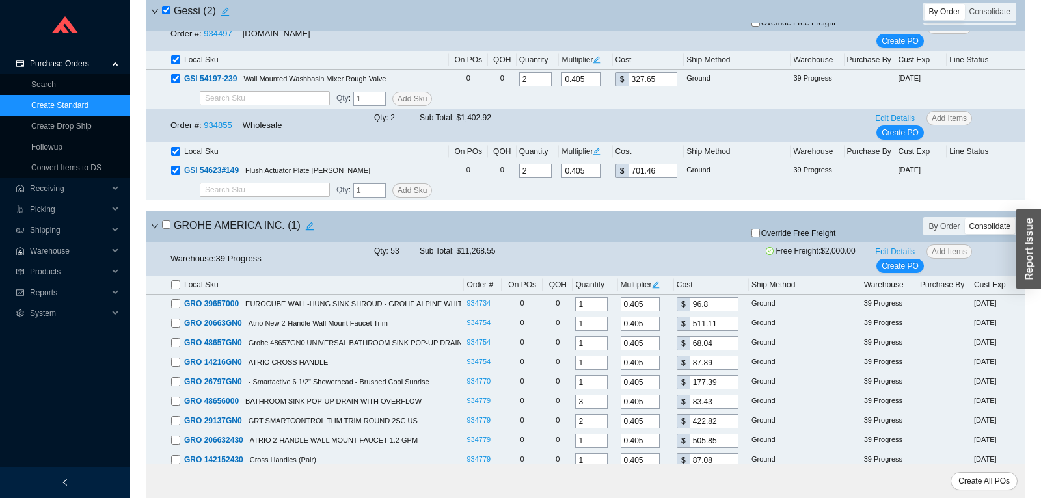
checkbox input "false"
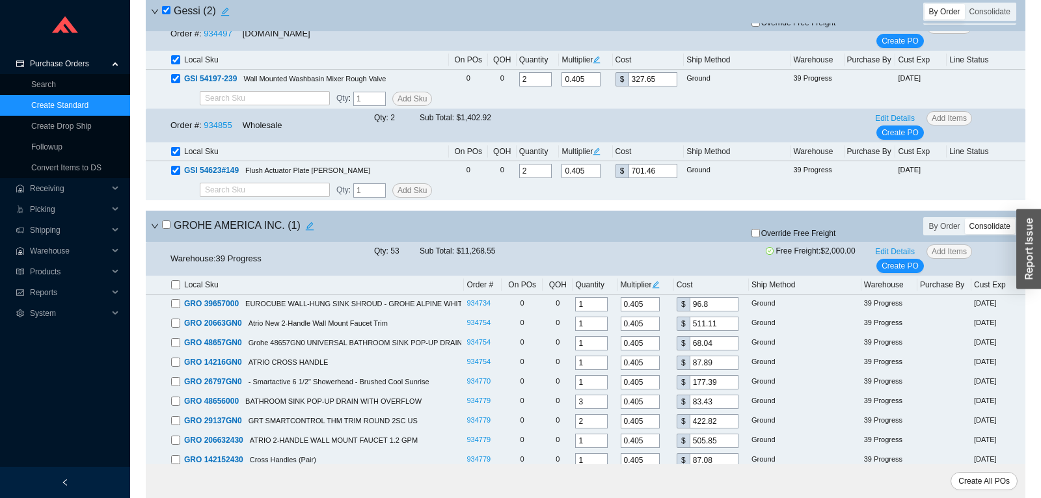
checkbox input "false"
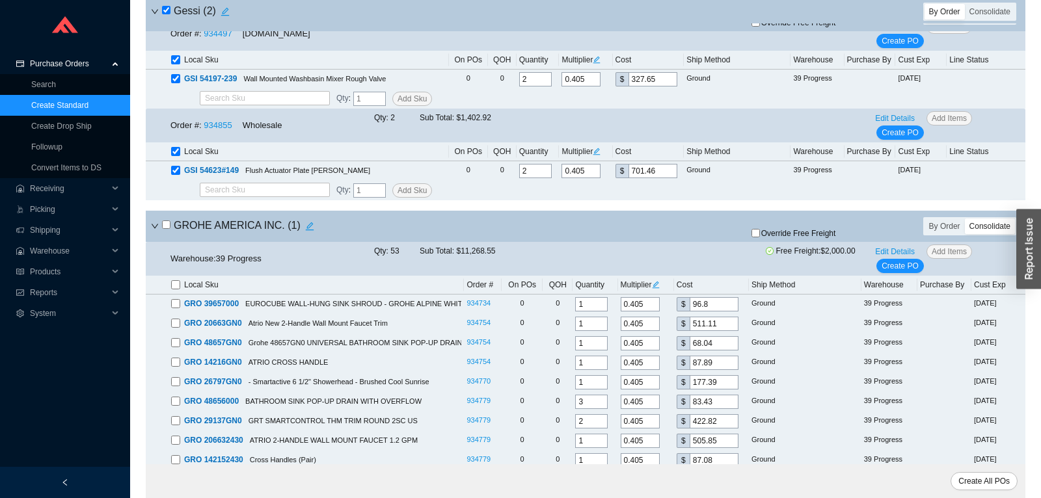
checkbox input "false"
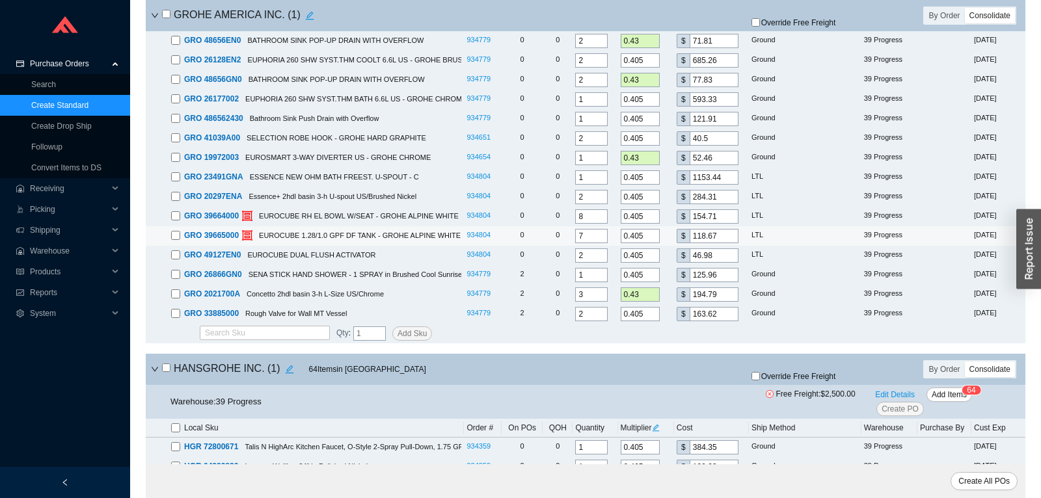
scroll to position [4098, 0]
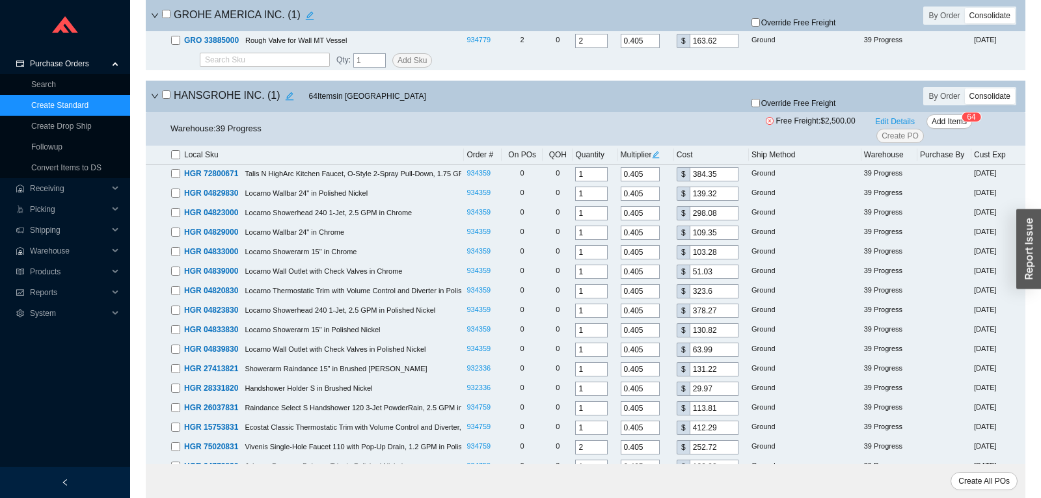
click at [168, 99] on input "checkbox" at bounding box center [166, 94] width 8 height 8
checkbox input "true"
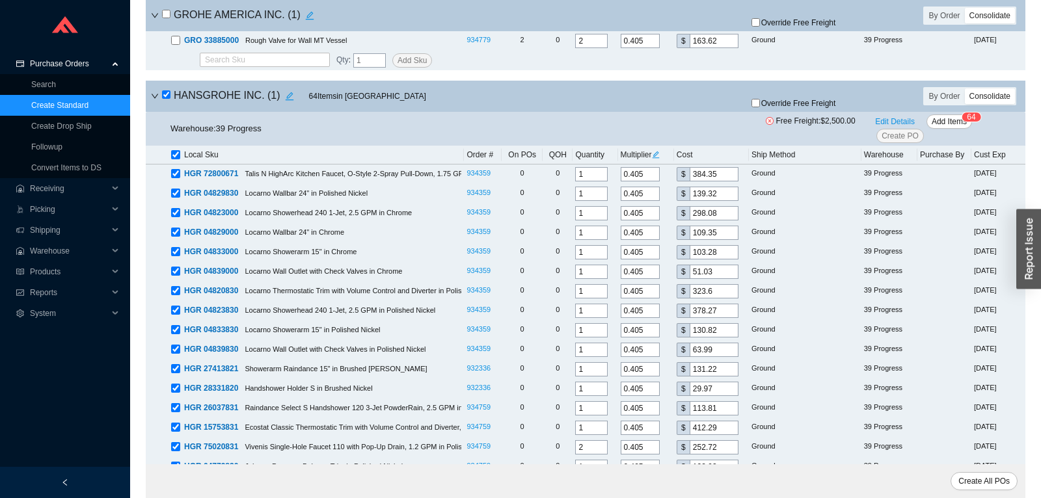
checkbox input "true"
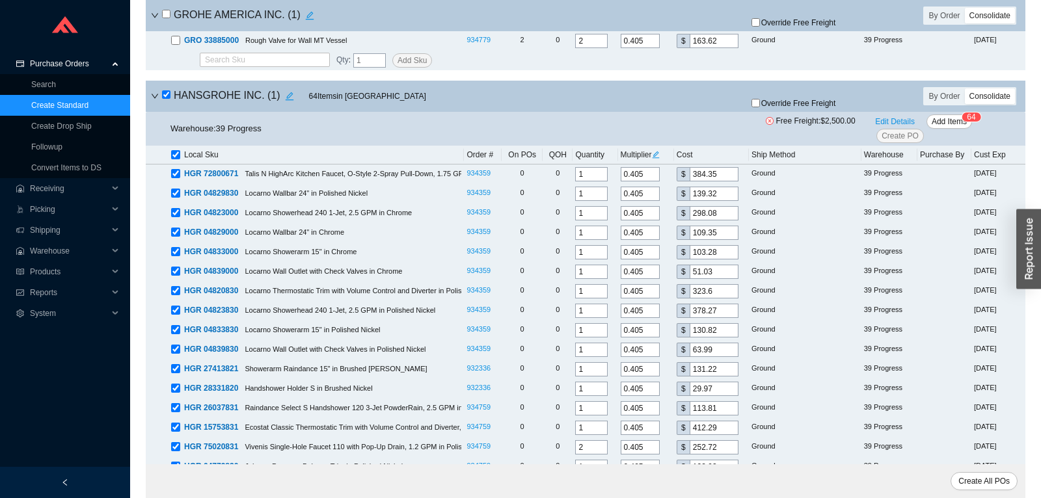
checkbox input "true"
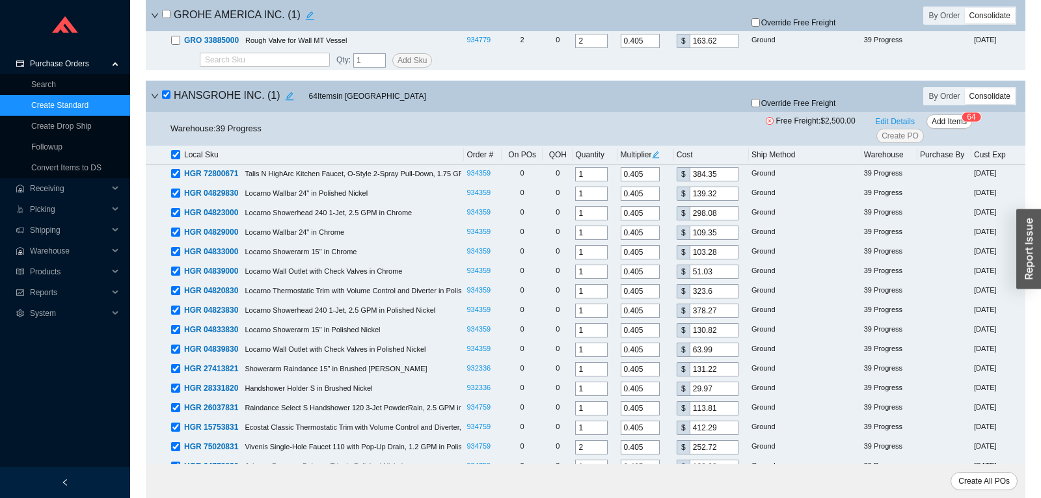
checkbox input "true"
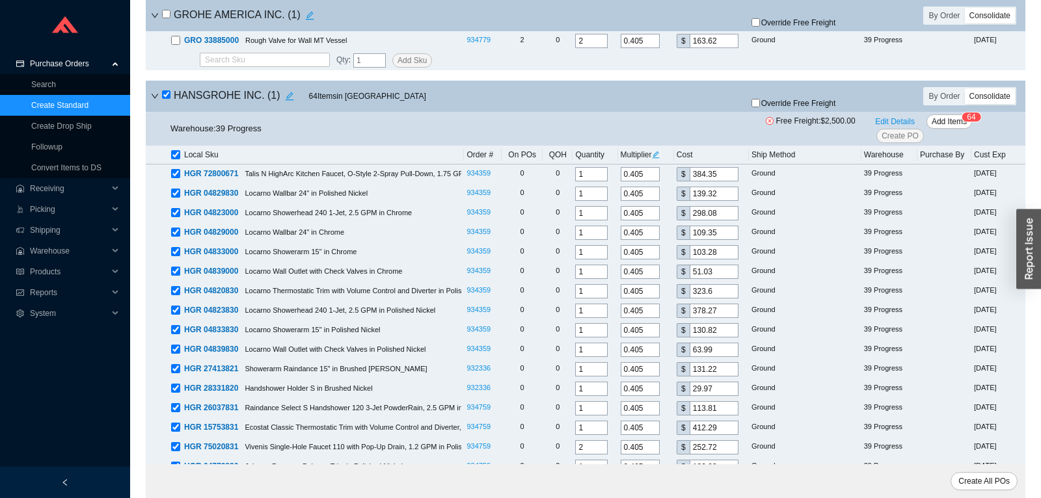
checkbox input "true"
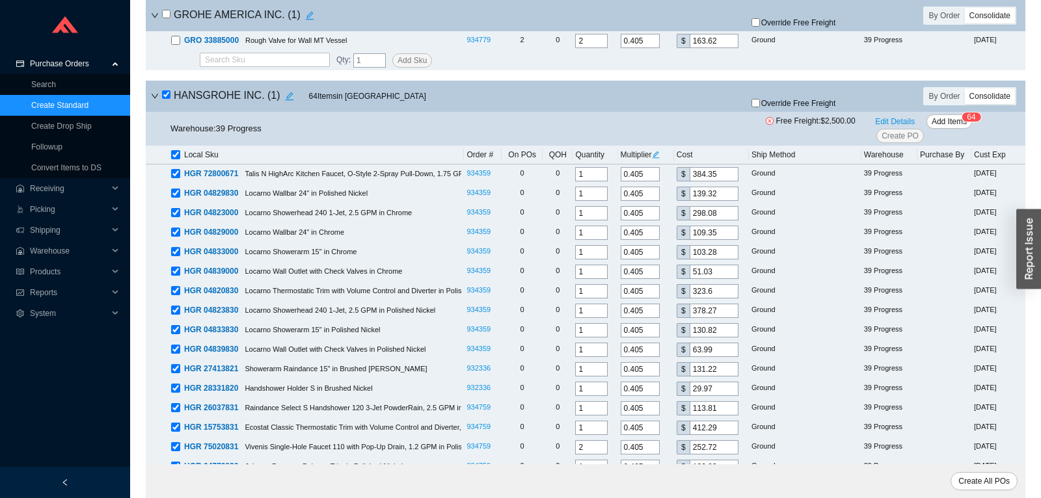
checkbox input "true"
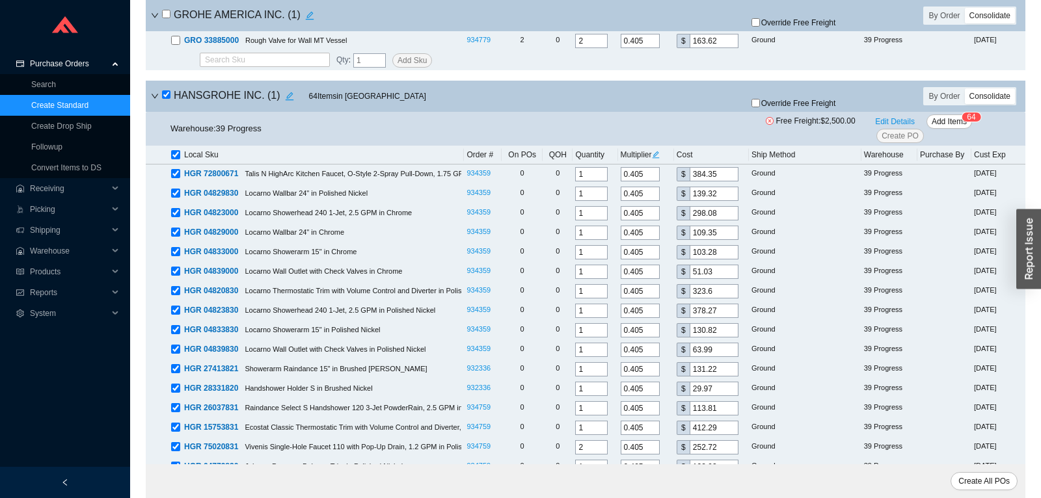
checkbox input "true"
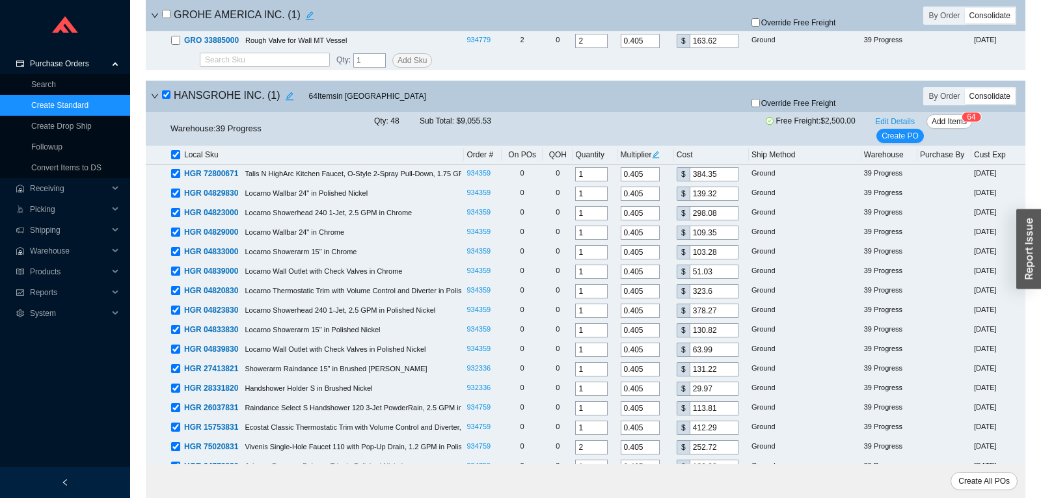
click at [168, 99] on input "checkbox" at bounding box center [166, 94] width 8 height 8
checkbox input "false"
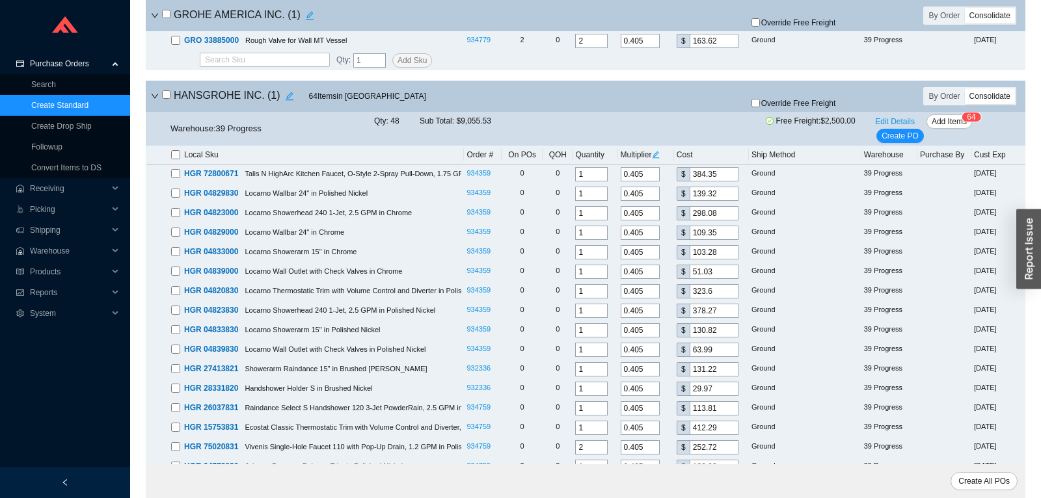
checkbox input "false"
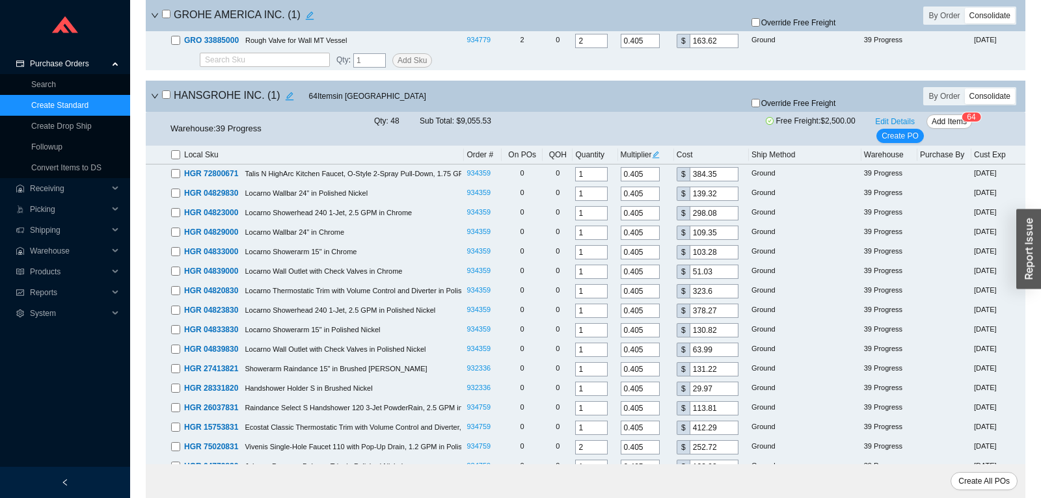
checkbox input "false"
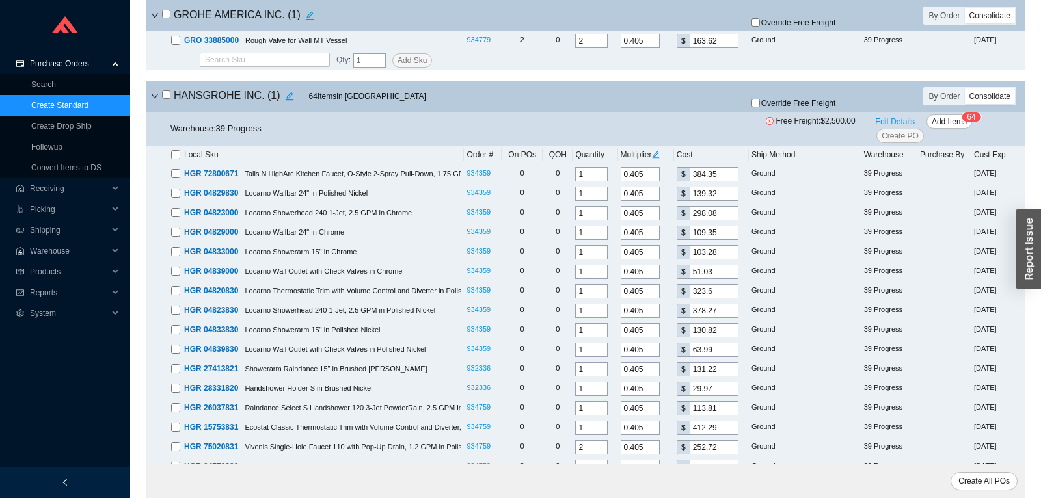
click at [168, 99] on input "checkbox" at bounding box center [166, 94] width 8 height 8
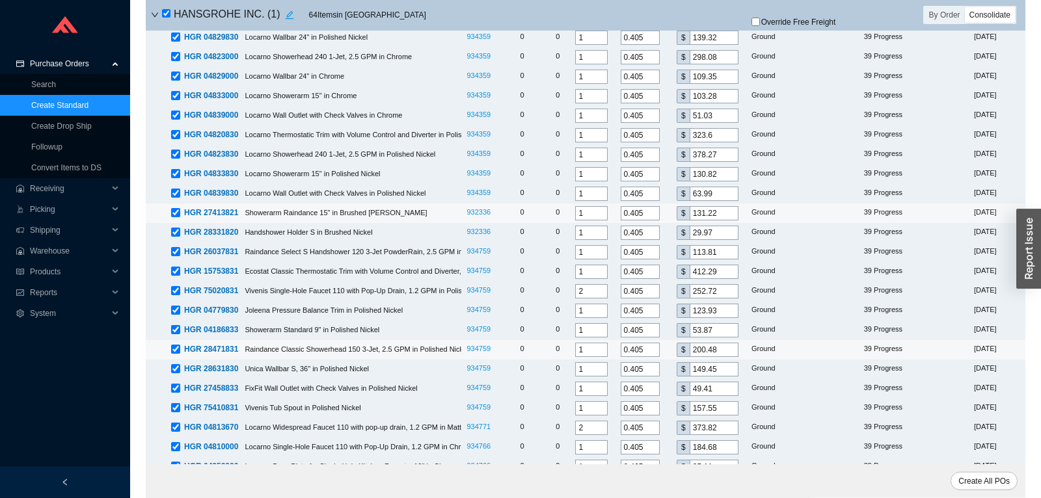
scroll to position [4166, 0]
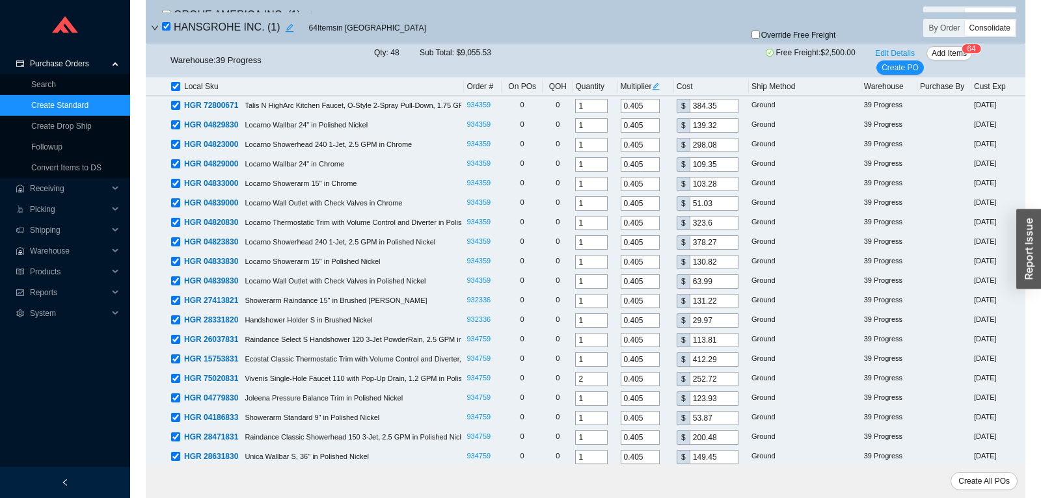
click at [171, 96] on th "Local Sku" at bounding box center [305, 86] width 318 height 19
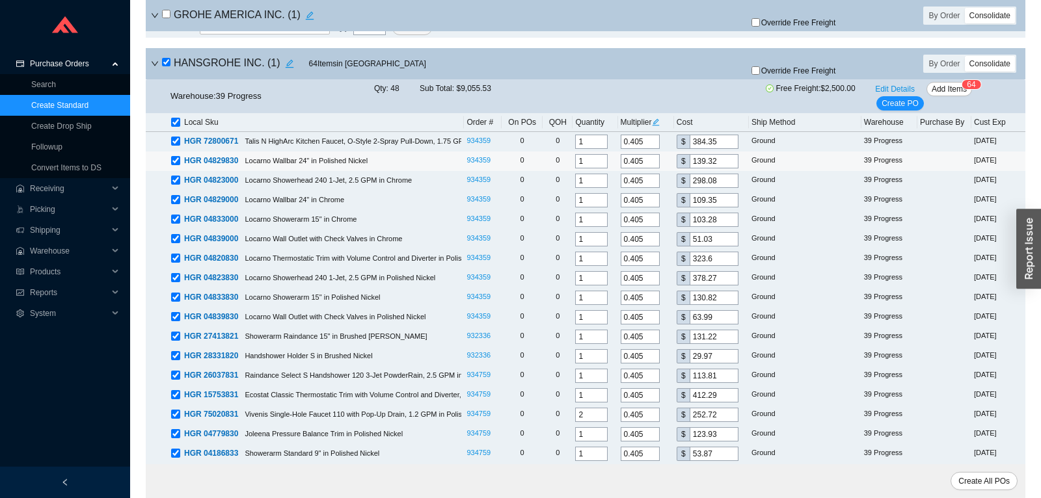
scroll to position [4029, 0]
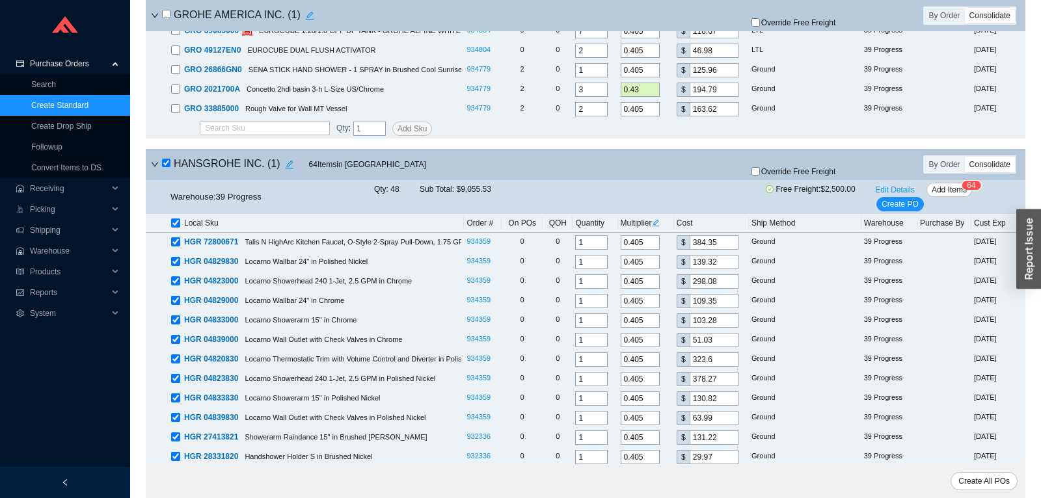
click at [167, 167] on input "checkbox" at bounding box center [166, 163] width 8 height 8
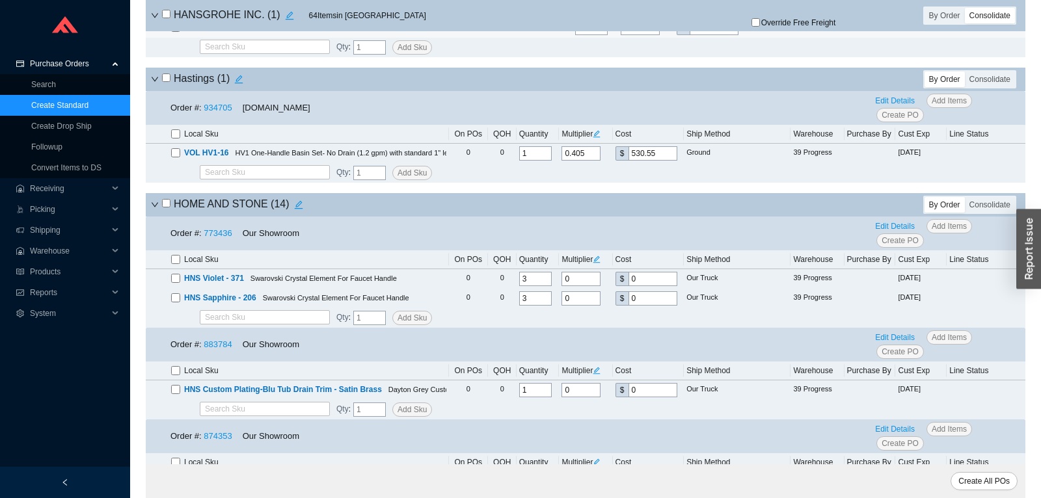
scroll to position [4780, 0]
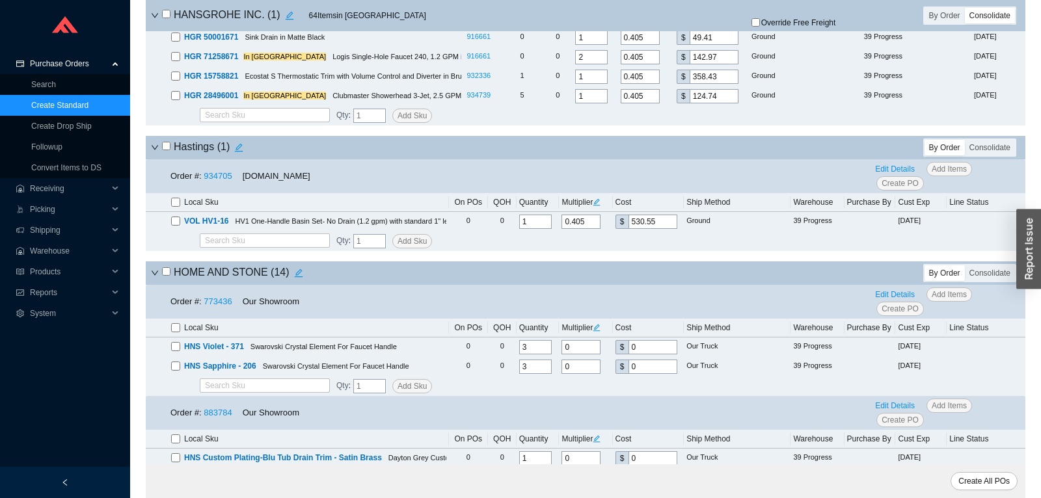
click at [164, 150] on input "checkbox" at bounding box center [166, 146] width 8 height 8
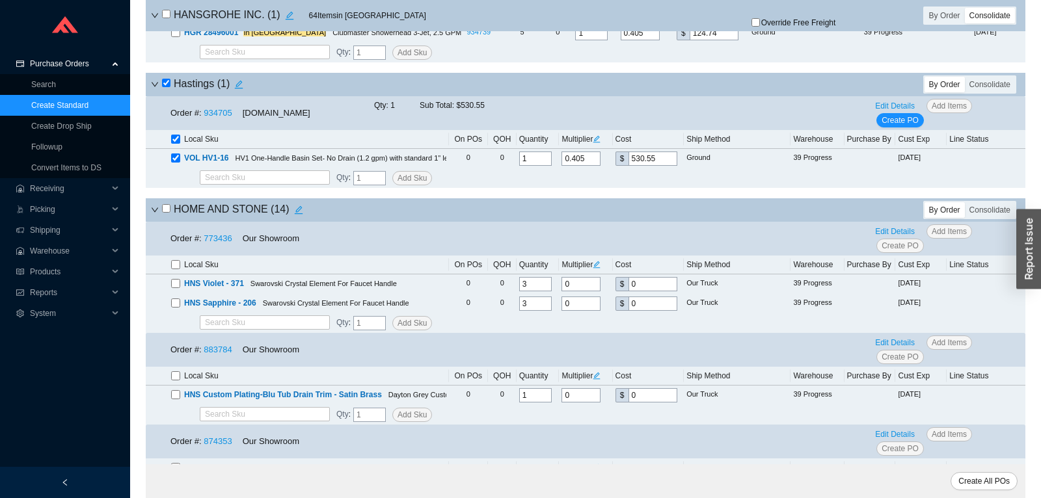
scroll to position [4917, 0]
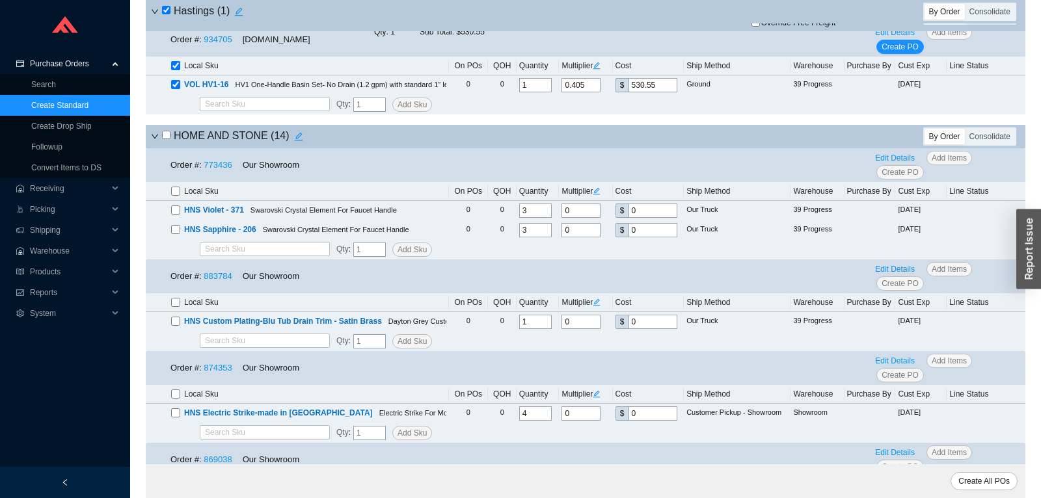
click at [155, 140] on icon "down" at bounding box center [155, 137] width 8 height 8
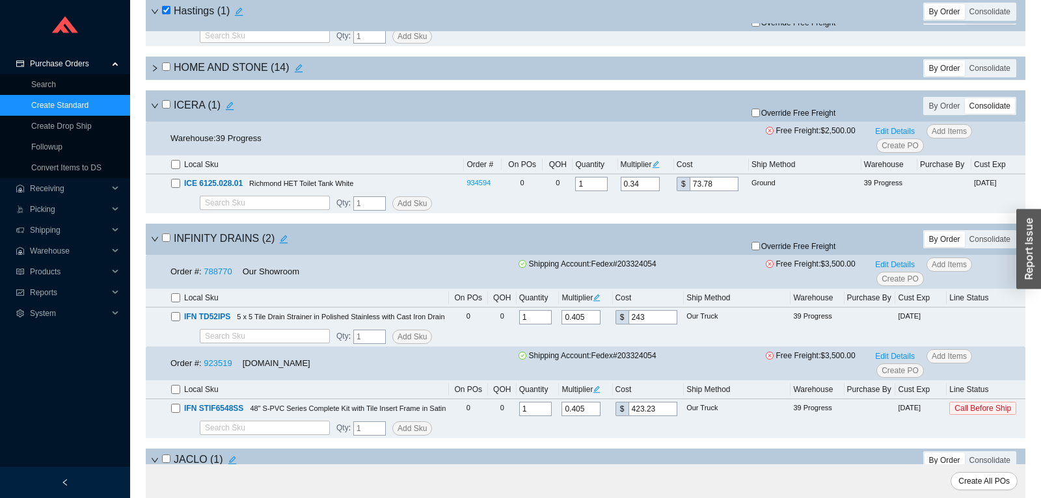
scroll to position [5122, 0]
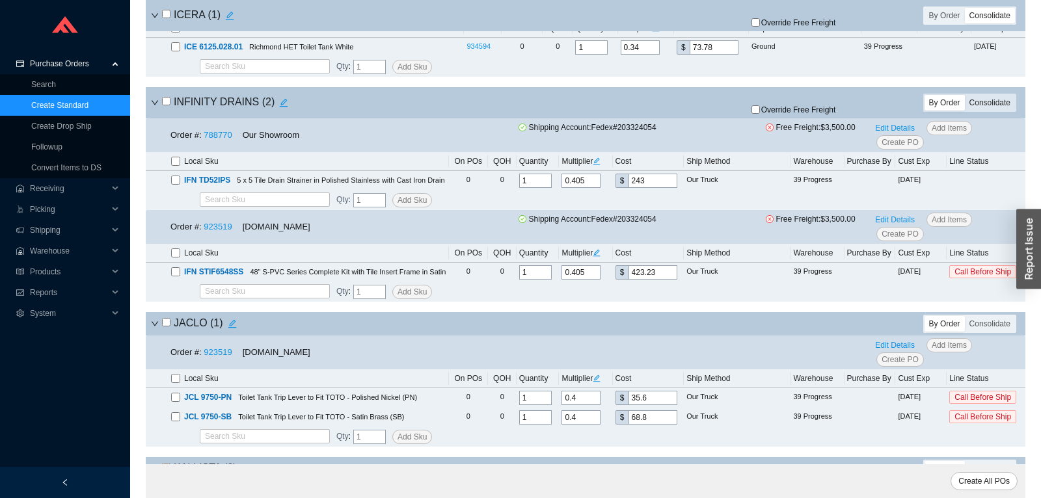
drag, startPoint x: 1004, startPoint y: 114, endPoint x: 996, endPoint y: 118, distance: 8.7
click at [1004, 111] on div "Consolidate" at bounding box center [990, 103] width 50 height 16
click at [965, 95] on input "Consolidate" at bounding box center [965, 95] width 0 height 0
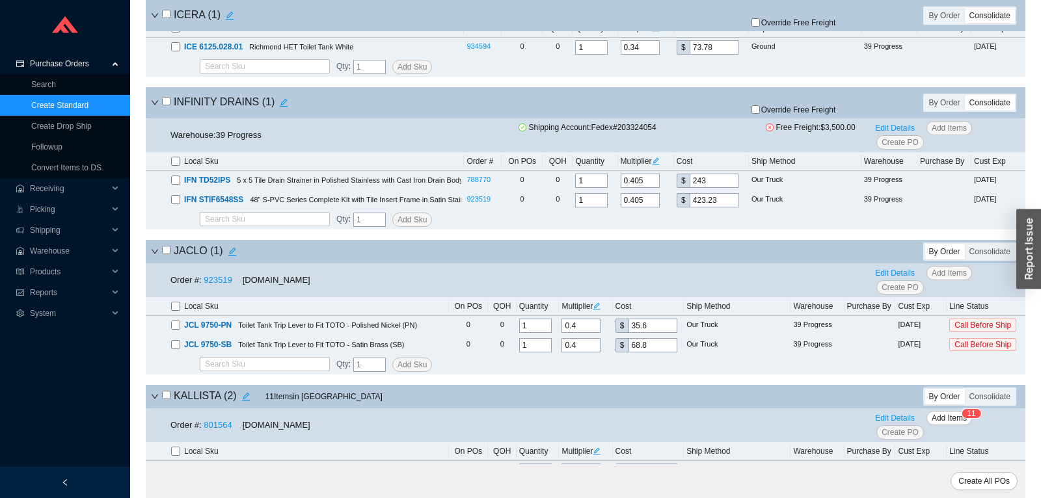
click at [165, 105] on input "checkbox" at bounding box center [166, 101] width 8 height 8
click at [780, 116] on div "Override Free Freight" at bounding box center [820, 103] width 181 height 26
click at [784, 114] on span "Override Free Freight" at bounding box center [798, 110] width 75 height 8
click at [760, 114] on input "Override Free Freight" at bounding box center [755, 109] width 8 height 8
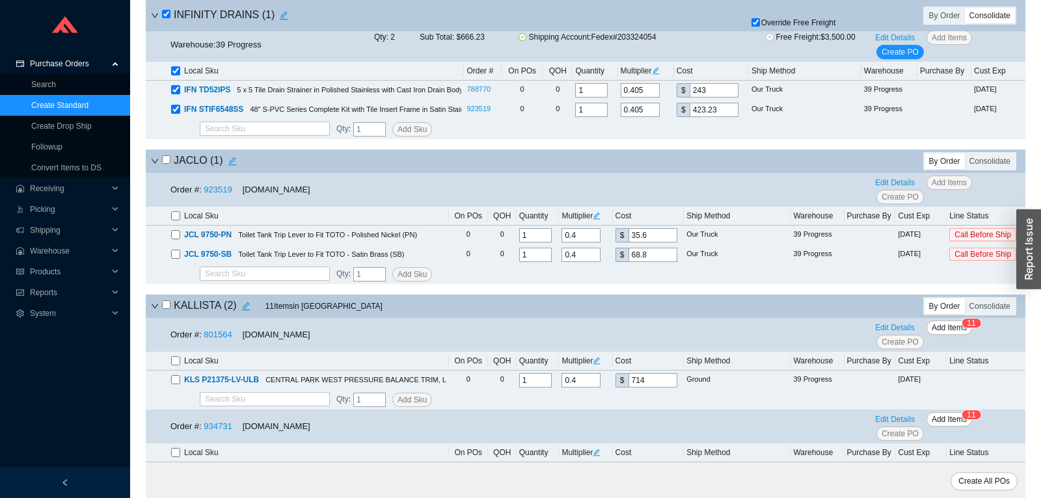
scroll to position [5259, 0]
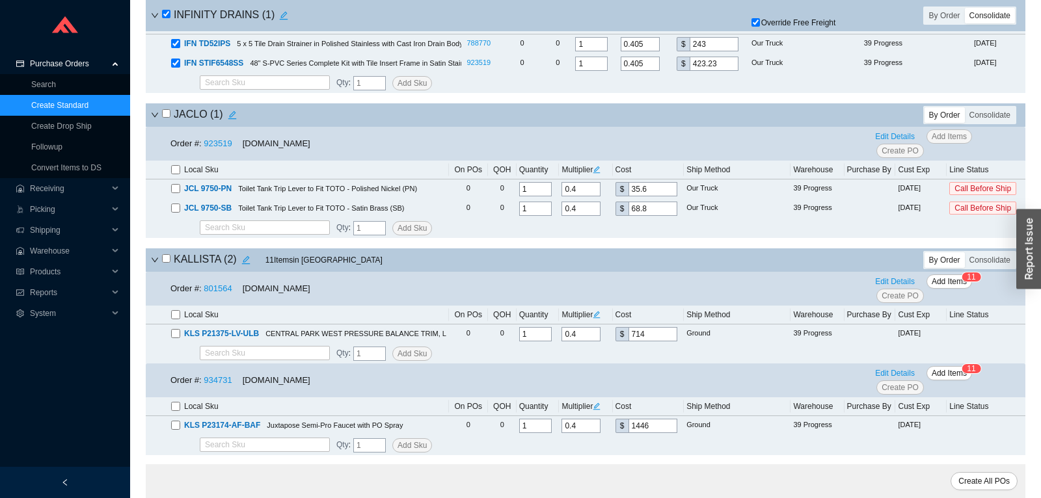
click at [166, 118] on input "checkbox" at bounding box center [166, 113] width 8 height 8
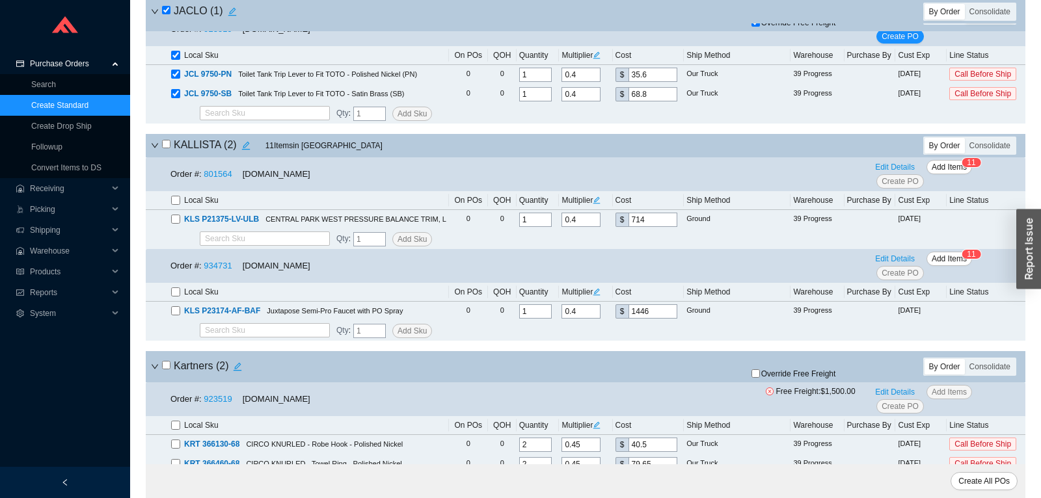
scroll to position [5395, 0]
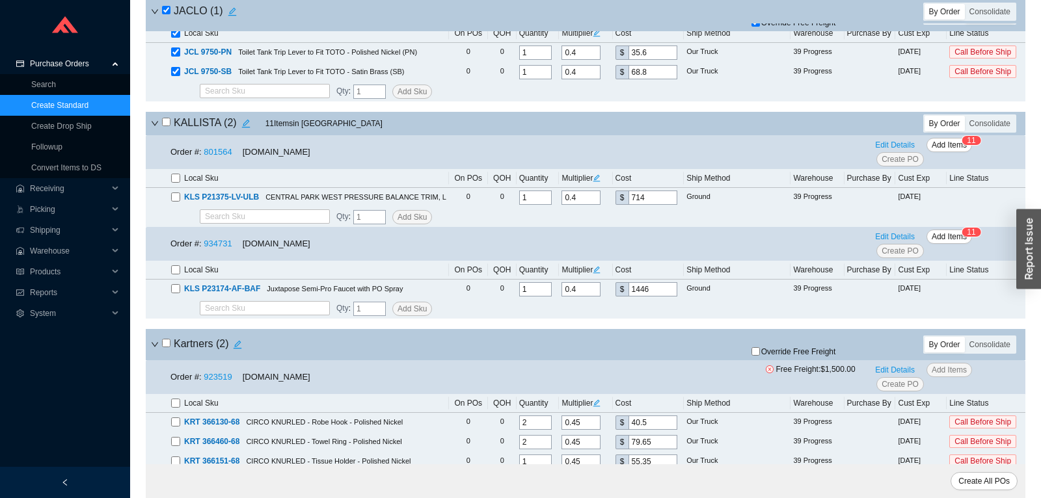
click at [161, 133] on div "KALLISTA ( 2 ) 11 Item s in Queue" at bounding box center [441, 123] width 580 height 18
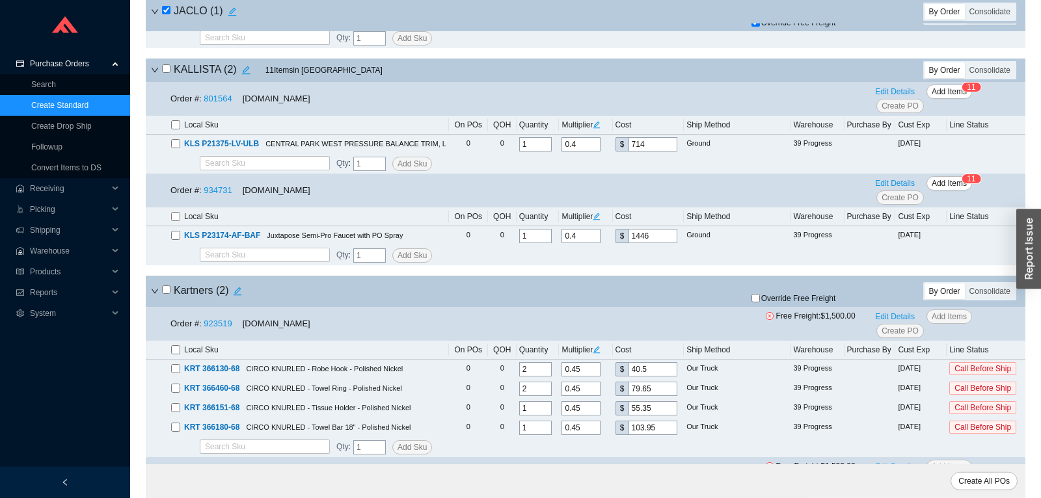
scroll to position [5327, 0]
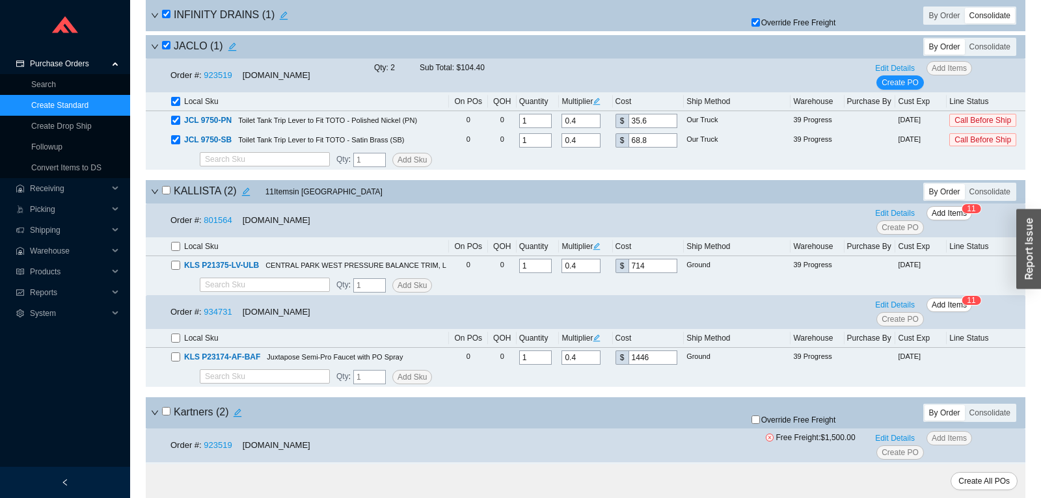
click at [169, 200] on h4 "KALLISTA ( 2 )" at bounding box center [208, 192] width 93 height 18
click at [168, 194] on input "checkbox" at bounding box center [166, 190] width 8 height 8
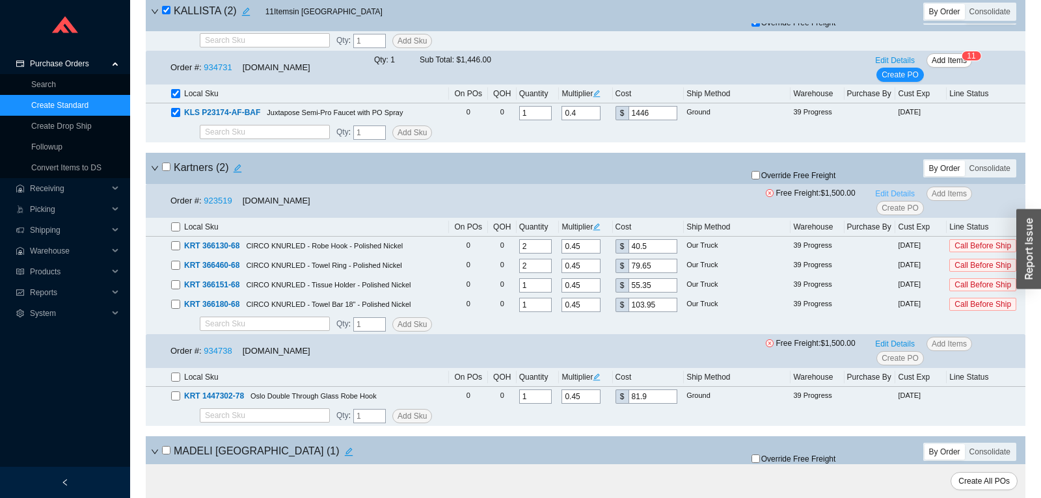
scroll to position [5600, 0]
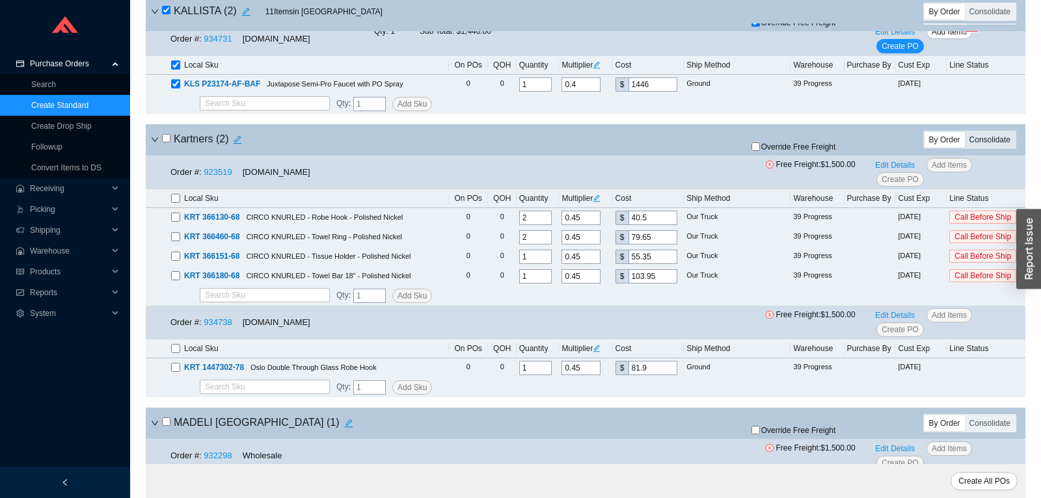
click at [980, 148] on div "Consolidate" at bounding box center [990, 140] width 50 height 16
click at [965, 132] on input "Consolidate" at bounding box center [965, 132] width 0 height 0
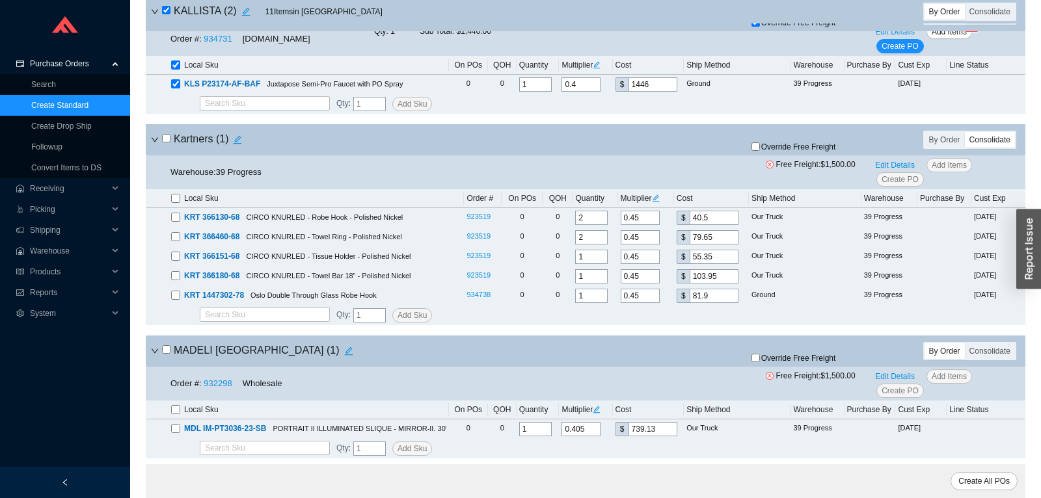
click at [165, 142] on input "checkbox" at bounding box center [166, 138] width 8 height 8
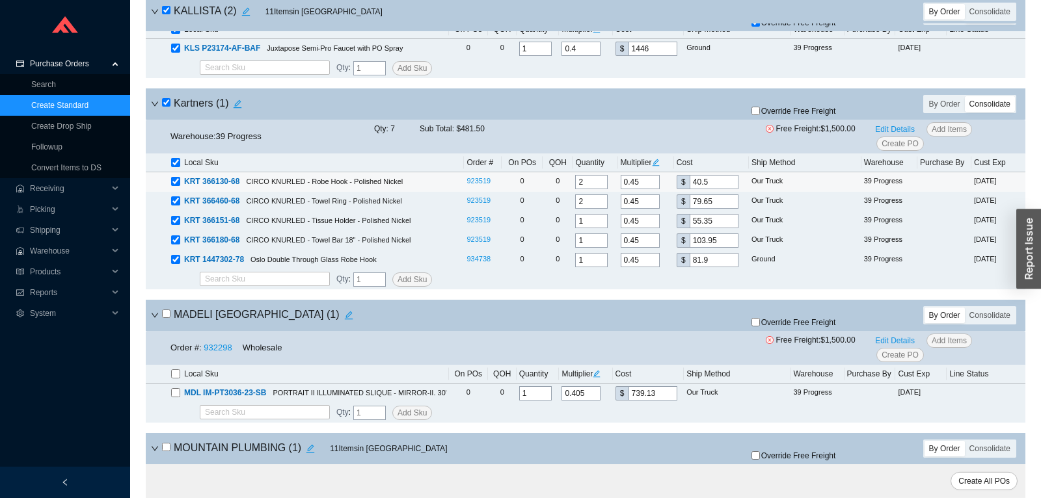
scroll to position [5668, 0]
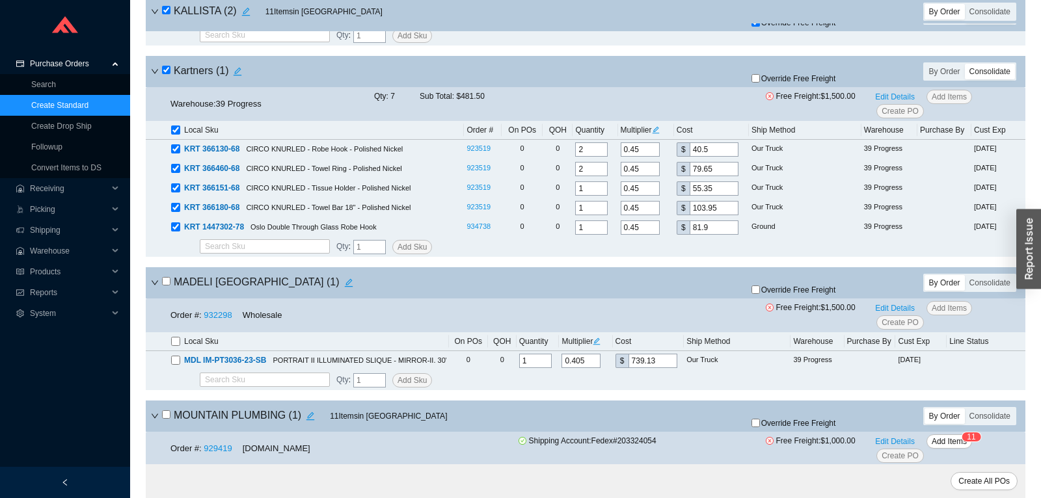
click at [773, 83] on span "Override Free Freight" at bounding box center [798, 79] width 75 height 8
click at [760, 83] on input "Override Free Freight" at bounding box center [755, 78] width 8 height 8
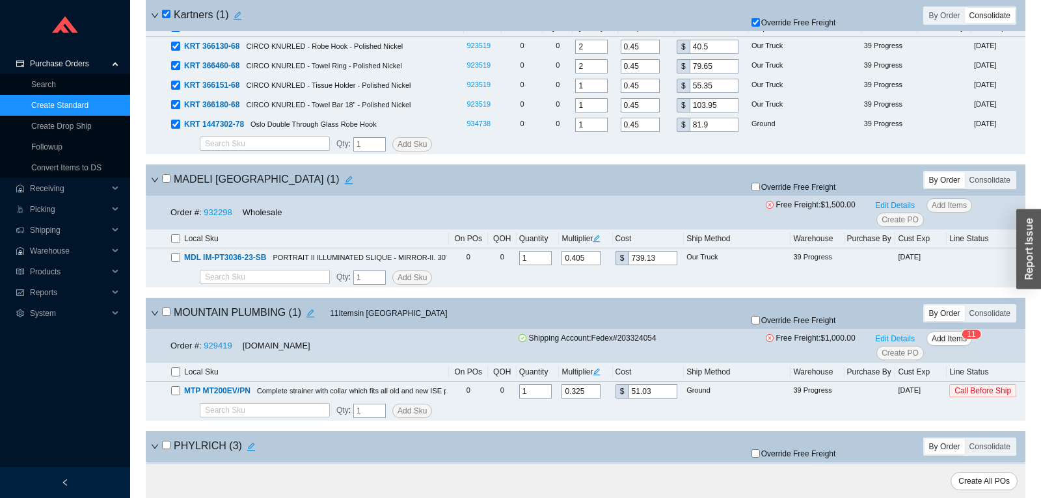
scroll to position [5873, 0]
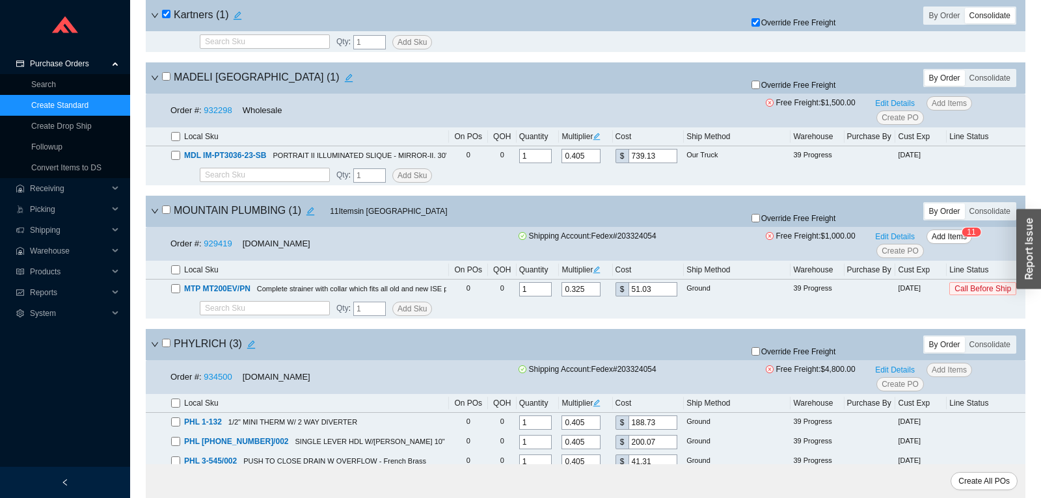
drag, startPoint x: 167, startPoint y: 224, endPoint x: 257, endPoint y: 236, distance: 91.2
click at [166, 214] on input "checkbox" at bounding box center [166, 210] width 8 height 8
click at [808, 222] on span "Override Free Freight" at bounding box center [798, 219] width 75 height 8
click at [760, 222] on input "Override Free Freight" at bounding box center [755, 218] width 8 height 8
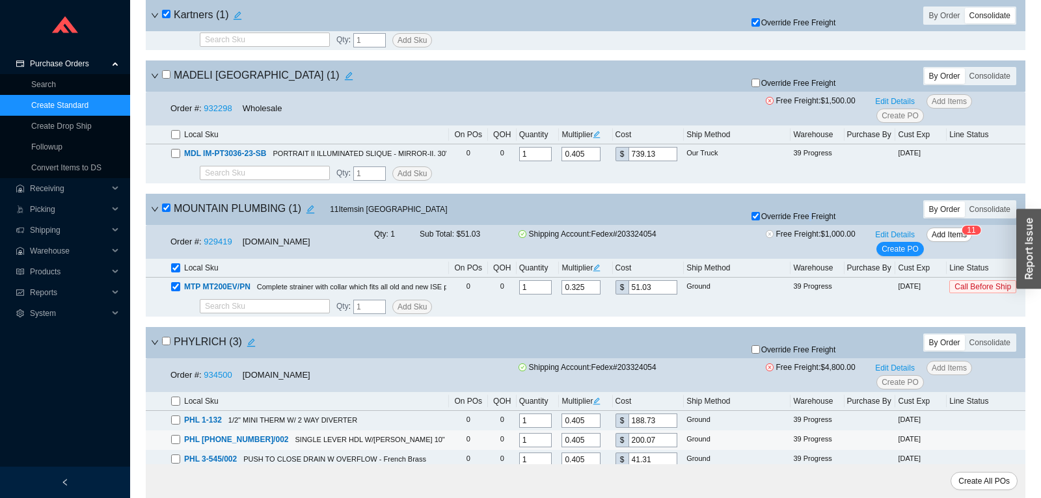
scroll to position [6078, 0]
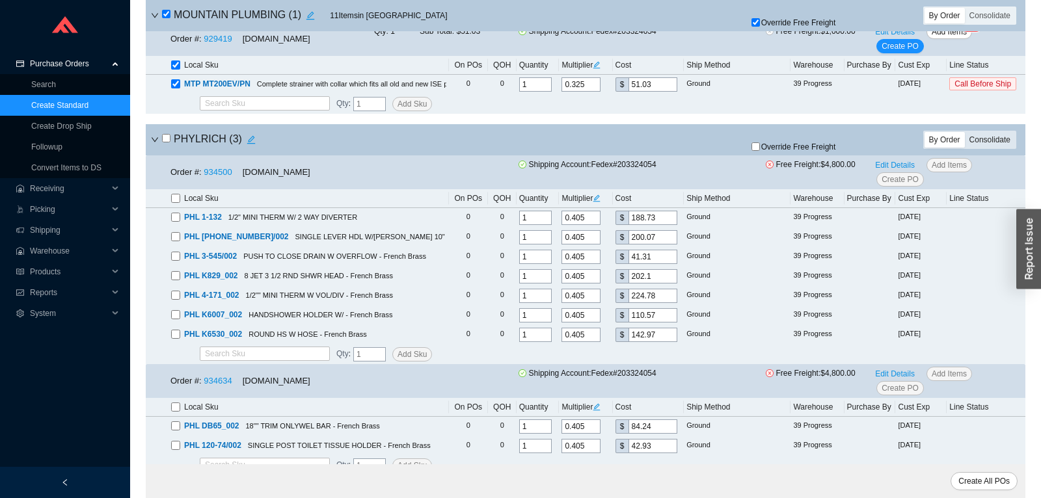
click at [988, 148] on div "Consolidate" at bounding box center [990, 140] width 50 height 16
click at [965, 132] on input "Consolidate" at bounding box center [965, 132] width 0 height 0
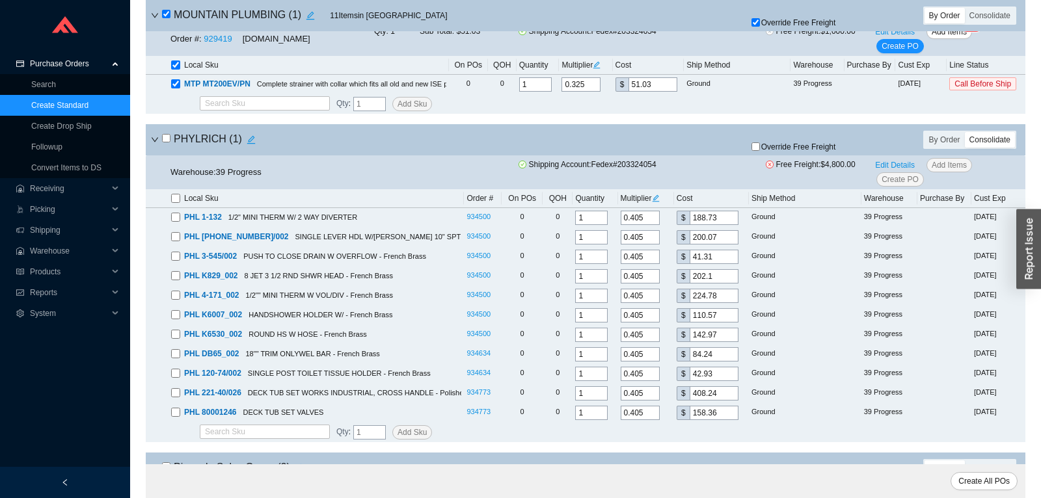
click at [170, 142] on input "checkbox" at bounding box center [166, 138] width 8 height 8
click at [769, 153] on div "Override Free Freight" at bounding box center [820, 140] width 181 height 26
click at [764, 153] on div "Override Free Freight" at bounding box center [820, 140] width 181 height 26
click at [766, 151] on span "Override Free Freight" at bounding box center [798, 147] width 75 height 8
click at [760, 151] on input "Override Free Freight" at bounding box center [755, 146] width 8 height 8
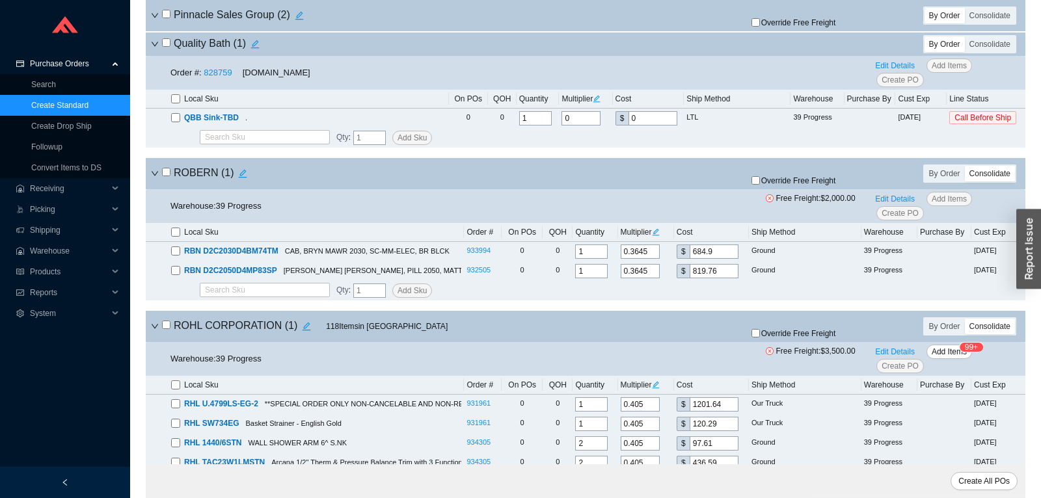
scroll to position [6761, 0]
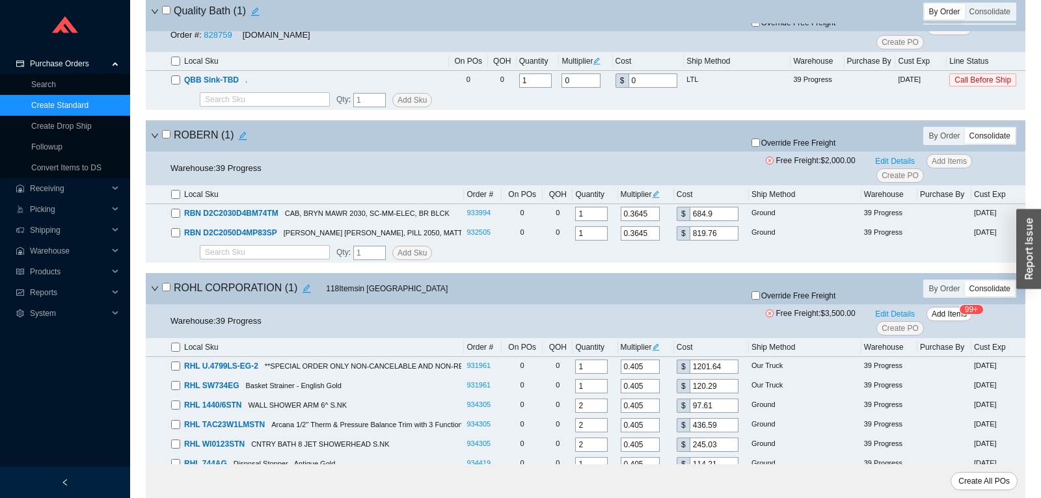
click at [165, 139] on input "checkbox" at bounding box center [166, 134] width 8 height 8
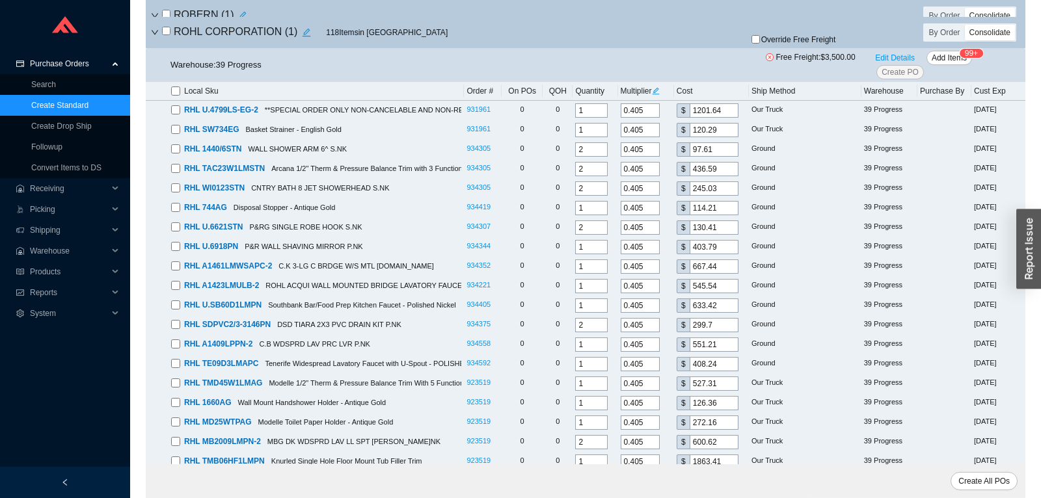
scroll to position [7034, 0]
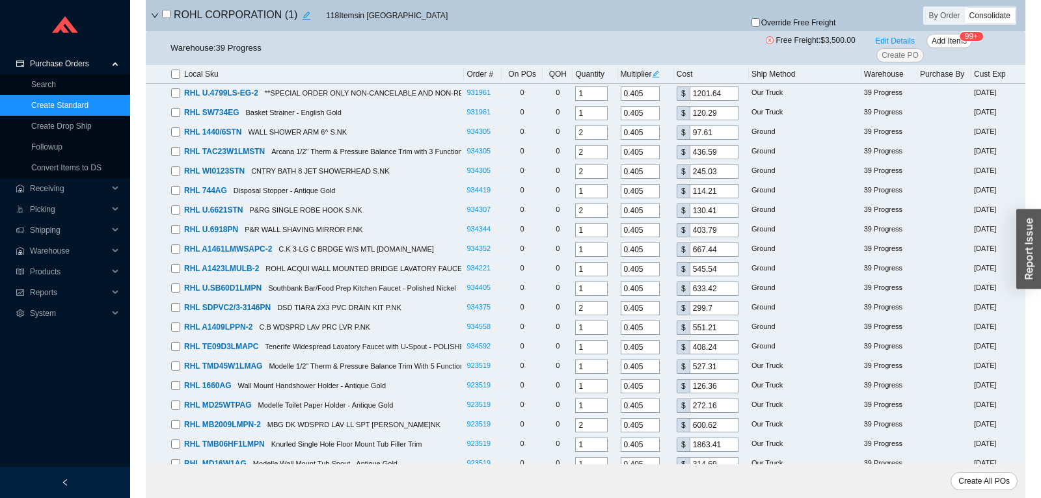
click at [166, 18] on input "checkbox" at bounding box center [166, 14] width 8 height 8
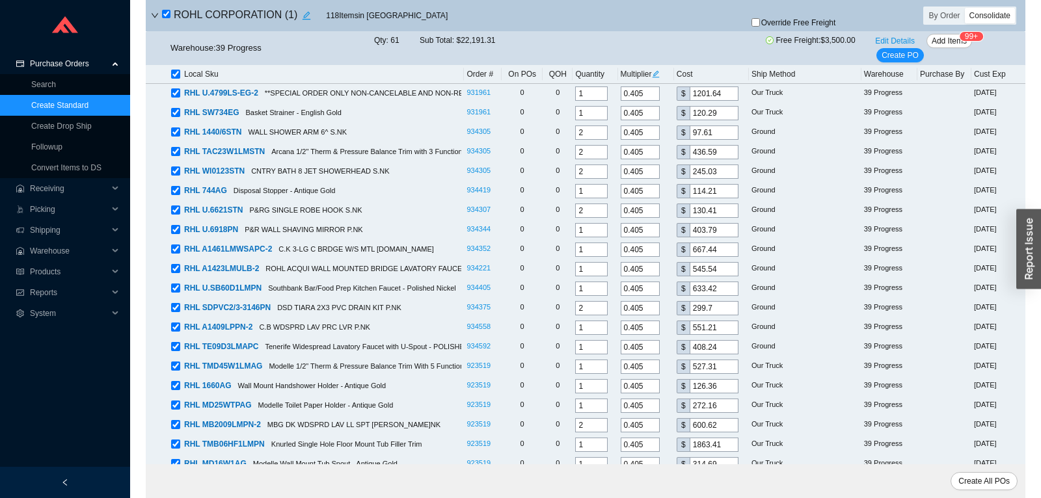
click at [166, 18] on input "checkbox" at bounding box center [166, 14] width 8 height 8
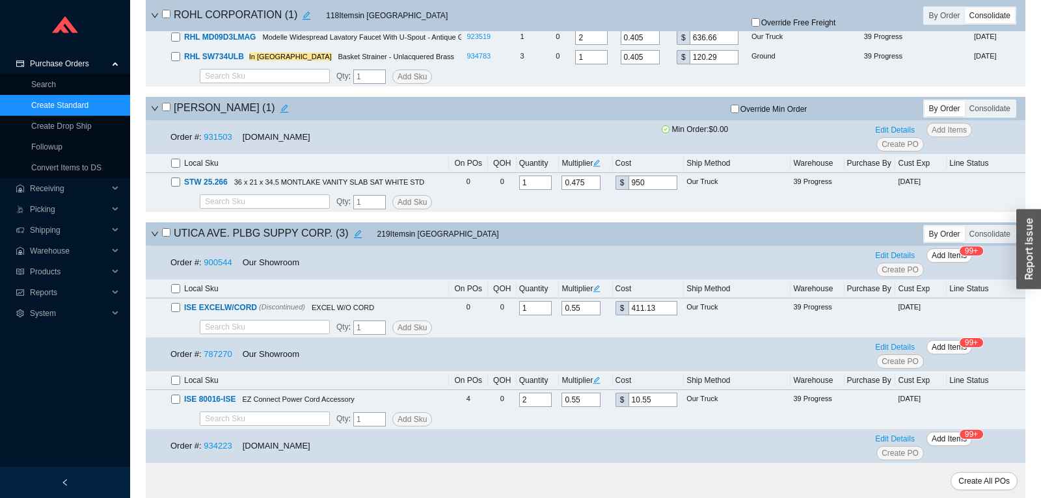
scroll to position [8059, 0]
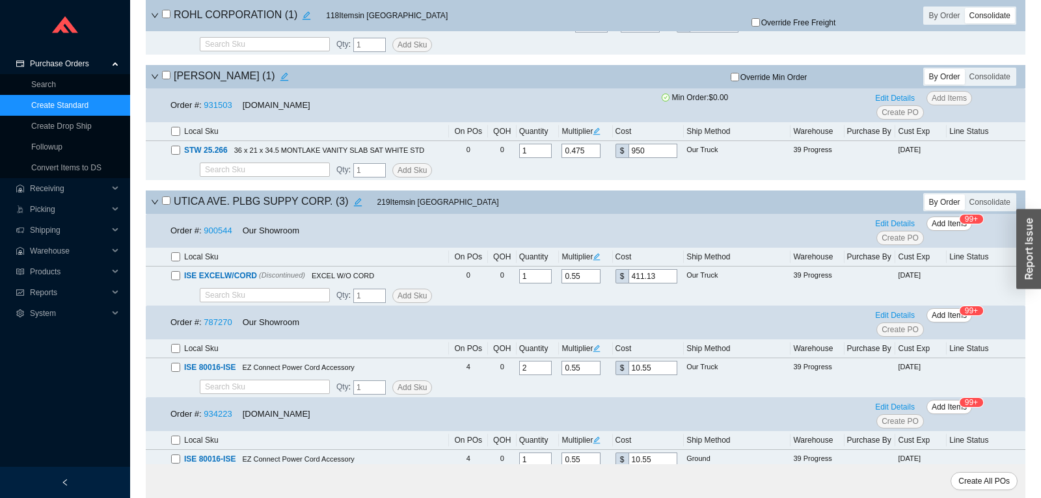
click at [168, 79] on input "checkbox" at bounding box center [166, 75] width 8 height 8
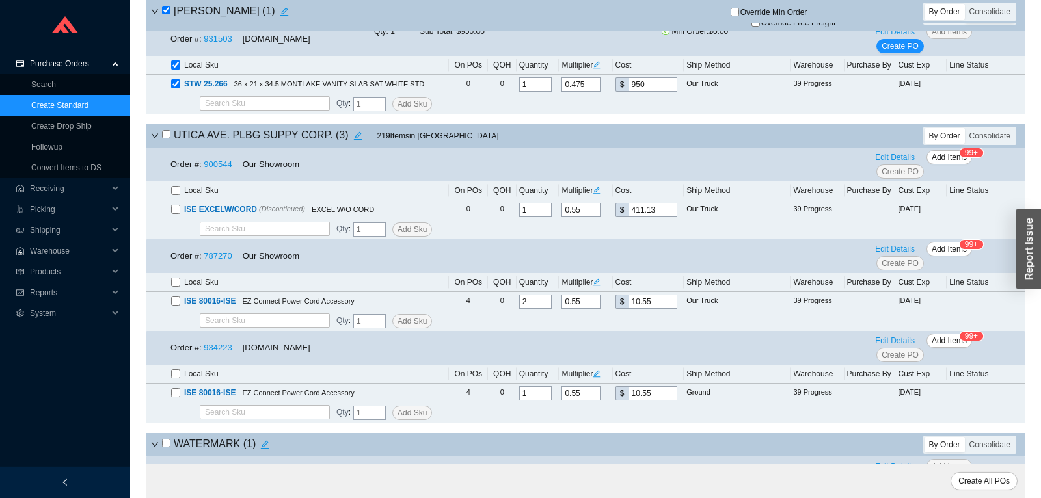
scroll to position [8195, 0]
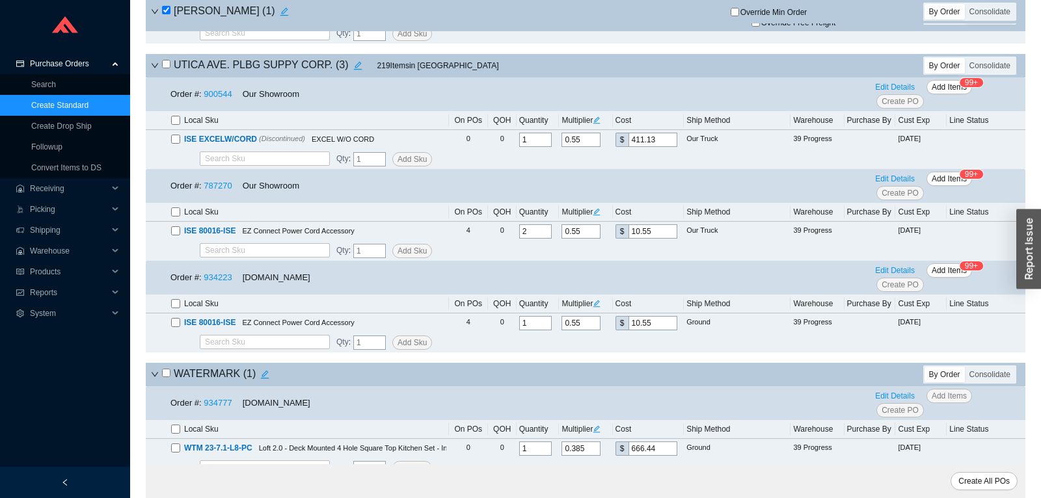
click at [165, 68] on input "checkbox" at bounding box center [166, 64] width 8 height 8
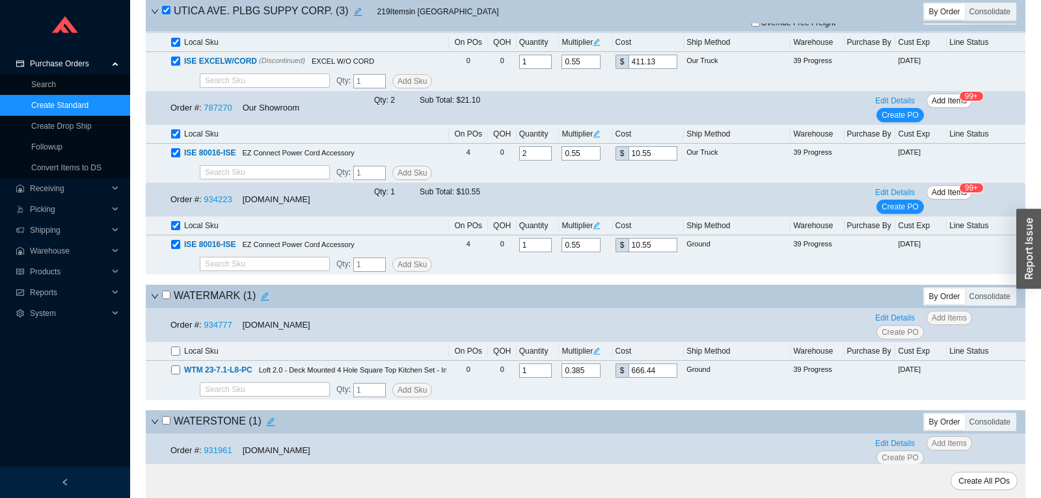
scroll to position [8354, 0]
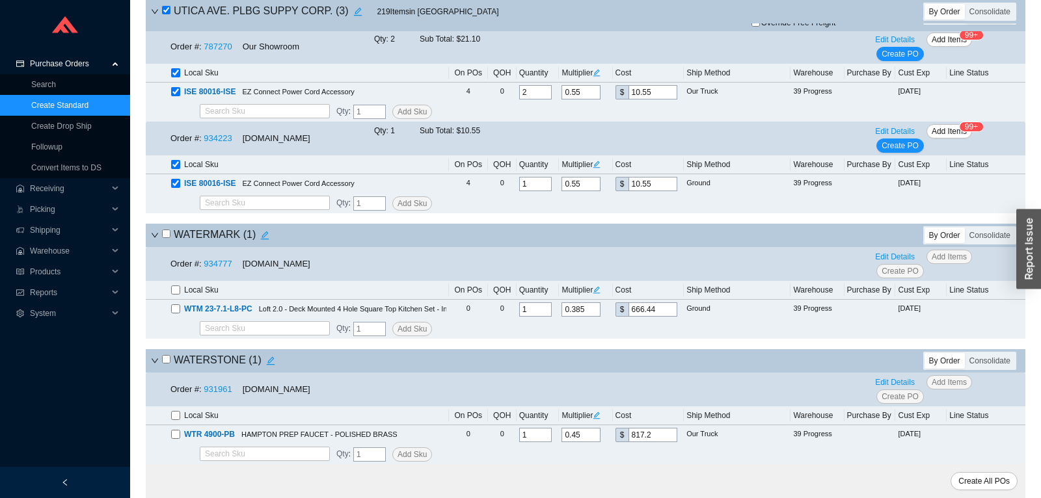
click at [170, 233] on input "checkbox" at bounding box center [166, 234] width 8 height 8
click at [168, 358] on input "checkbox" at bounding box center [166, 359] width 8 height 8
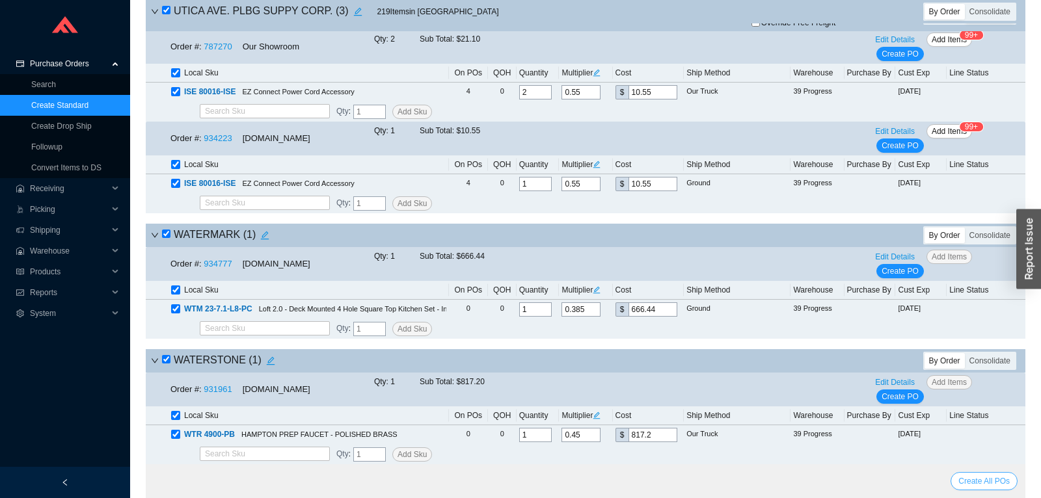
click at [1004, 477] on span "Create All POs" at bounding box center [983, 481] width 51 height 13
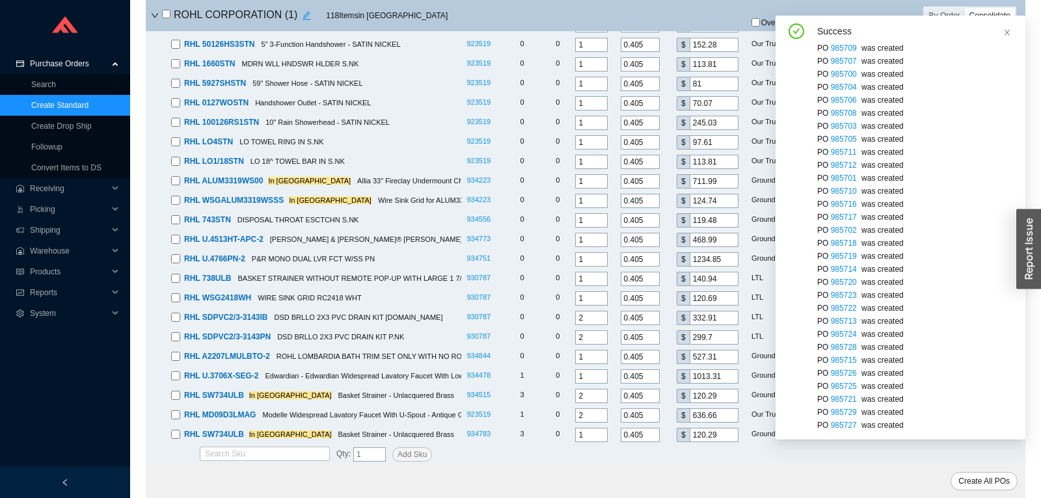
scroll to position [3776, 0]
